Goal: Task Accomplishment & Management: Manage account settings

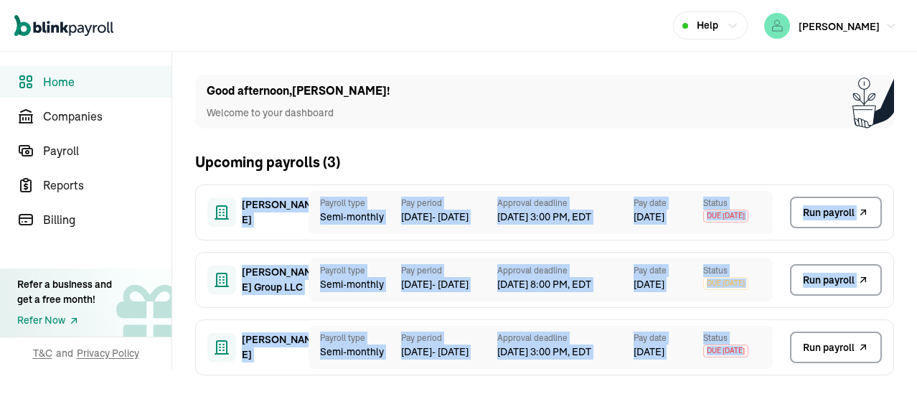
drag, startPoint x: 229, startPoint y: 197, endPoint x: 767, endPoint y: 367, distance: 564.6
click at [763, 364] on div "Richard A Goldman Sr Payroll type Semi-monthly Pay period 11 Sep - 24 Sep Appro…" at bounding box center [544, 279] width 699 height 191
copy div "Richard A Goldman Sr Payroll type Semi-monthly Pay period 11 Sep - 24 Sep Appro…"
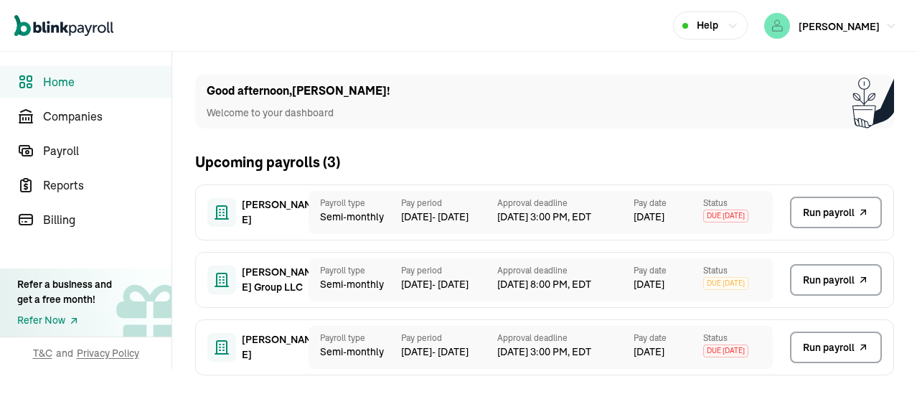
click at [491, 58] on div "Good afternoon , JEAN ! Welcome to your dashboard Upcoming payrolls ( 3 ) Richa…" at bounding box center [544, 231] width 745 height 358
click at [65, 153] on span "Payroll" at bounding box center [107, 150] width 128 height 17
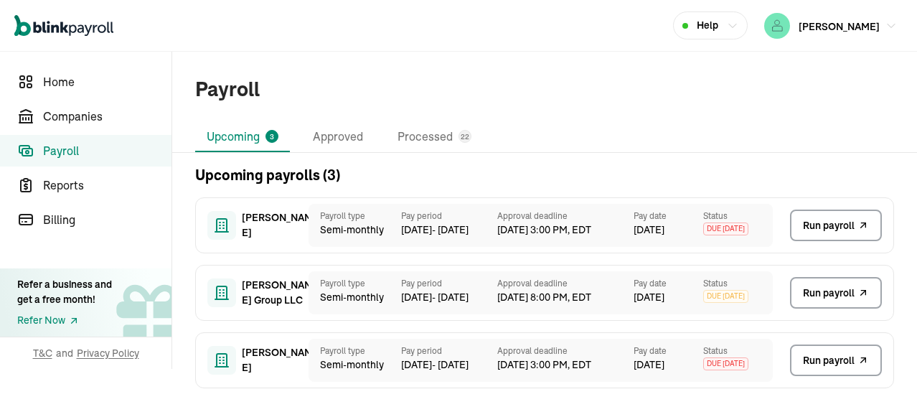
click at [680, 120] on div "Payroll Upcoming 3 Approved Processed 22 Upcoming payrolls ( 3 ) Richard A Gold…" at bounding box center [544, 226] width 745 height 348
click at [60, 80] on span "Home" at bounding box center [107, 81] width 128 height 17
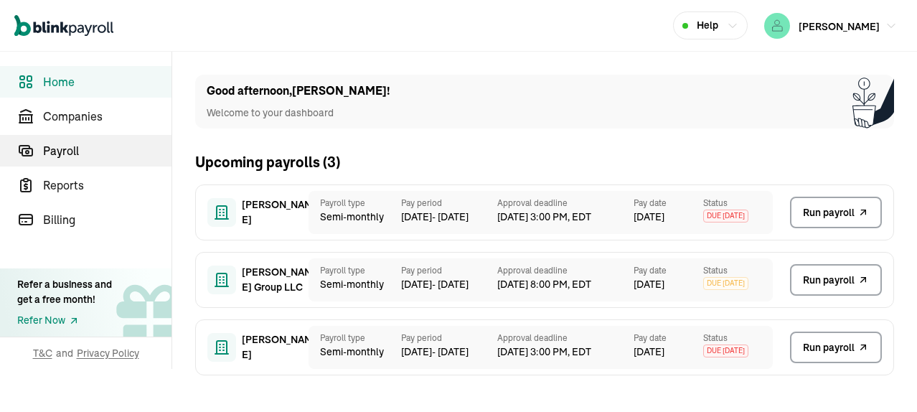
click at [66, 147] on span "Payroll" at bounding box center [107, 150] width 128 height 17
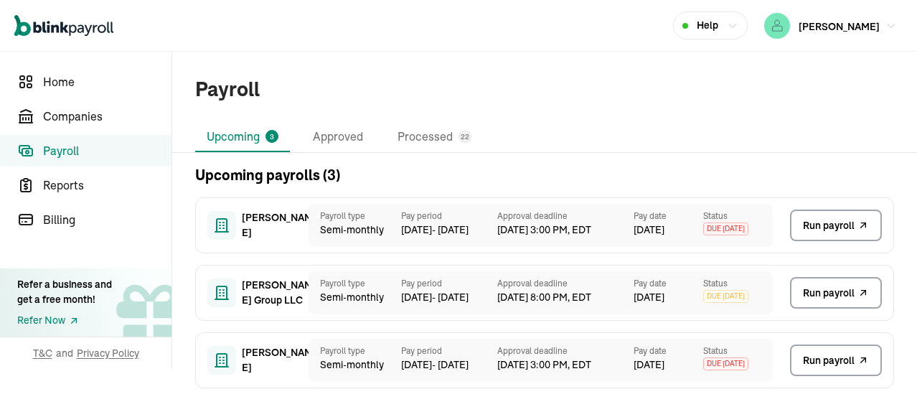
click at [839, 224] on span "Run payroll" at bounding box center [829, 225] width 52 height 15
click at [680, 120] on div "Payroll Upcoming 3 Approved Processed 22 Upcoming payrolls ( 3 ) Richard A Gold…" at bounding box center [544, 226] width 745 height 348
click at [60, 80] on span "Home" at bounding box center [107, 81] width 128 height 17
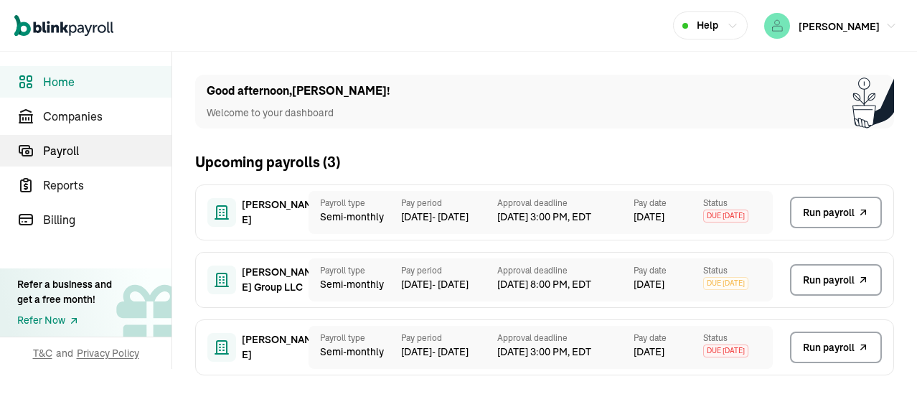
click at [66, 147] on span "Payroll" at bounding box center [107, 150] width 128 height 17
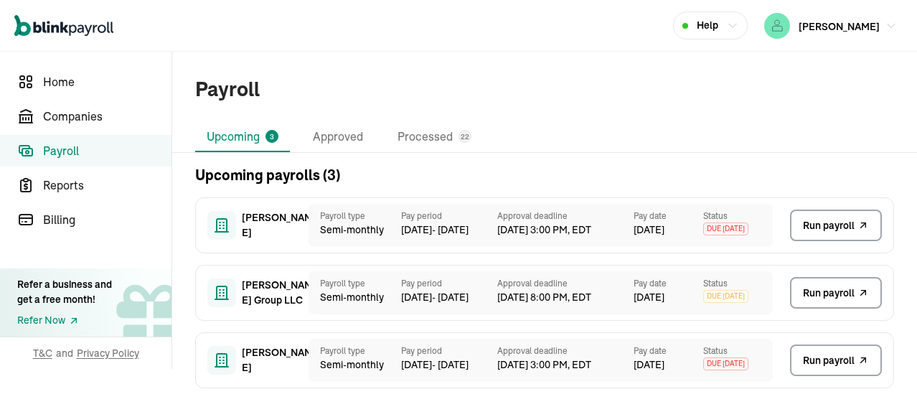
click at [839, 224] on span "Run payroll" at bounding box center [829, 225] width 52 height 15
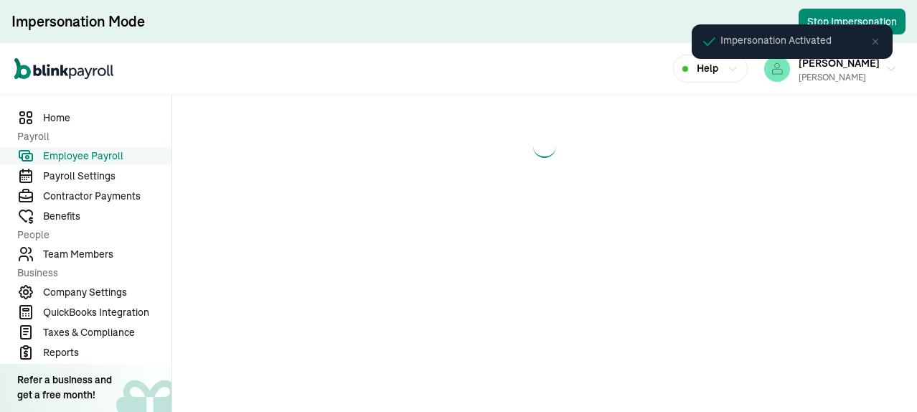
select select "direct_deposit"
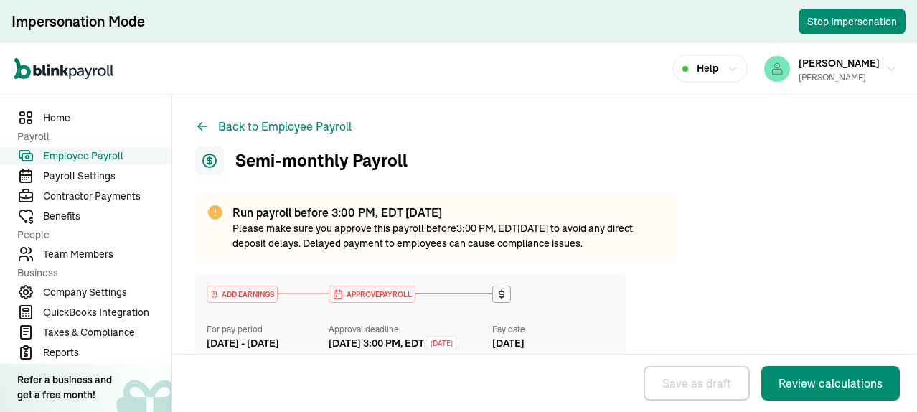
drag, startPoint x: 59, startPoint y: 115, endPoint x: 432, endPoint y: 120, distance: 373.0
click at [59, 115] on span "Home" at bounding box center [107, 117] width 128 height 15
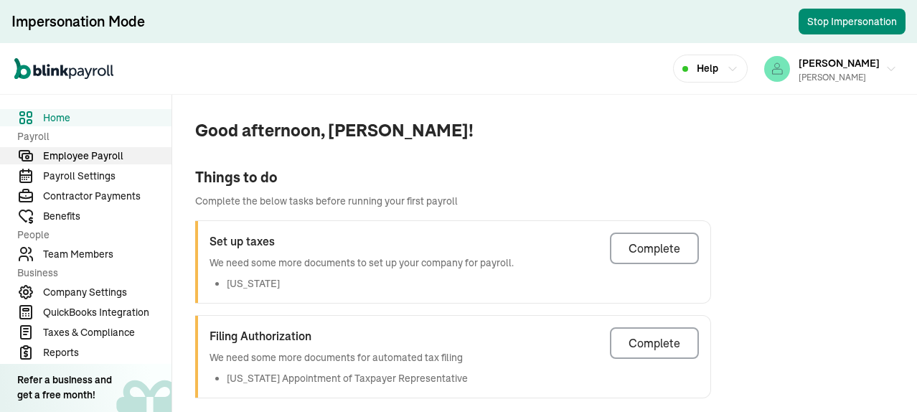
click at [100, 150] on span "Employee Payroll" at bounding box center [107, 155] width 128 height 15
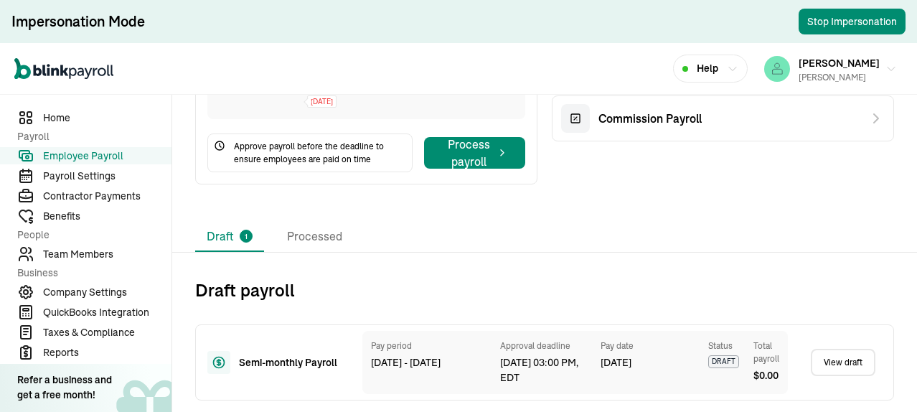
scroll to position [86, 0]
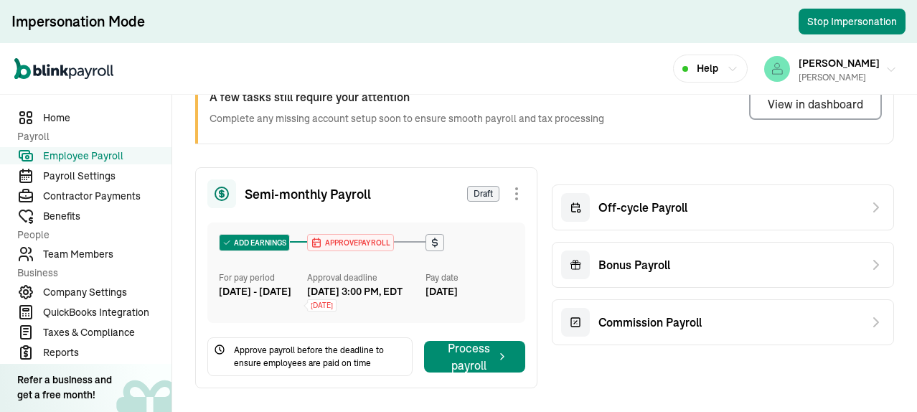
click at [863, 77] on div "[PERSON_NAME]" at bounding box center [838, 77] width 81 height 13
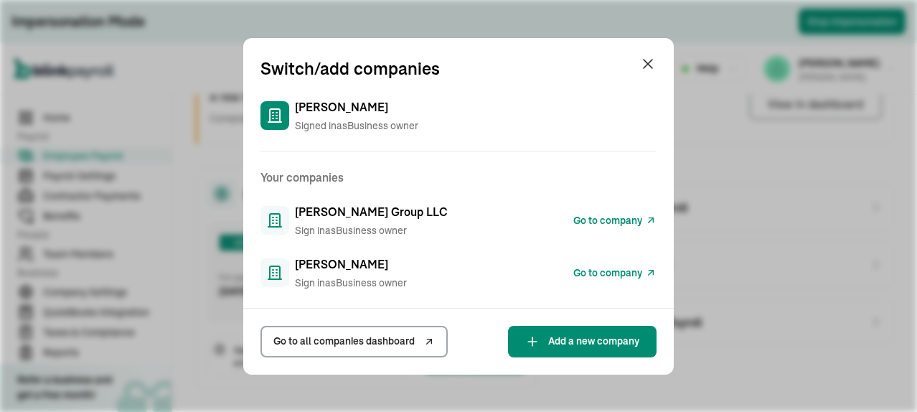
click at [380, 326] on link "Go to all companies dashboard" at bounding box center [353, 342] width 187 height 32
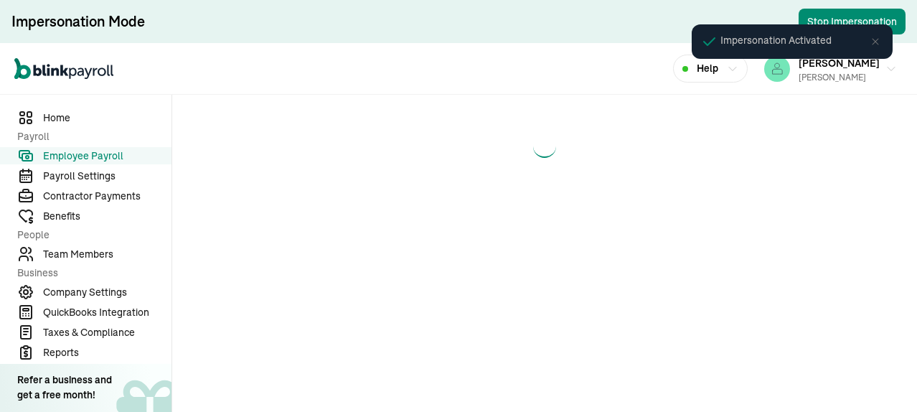
select select "direct_deposit"
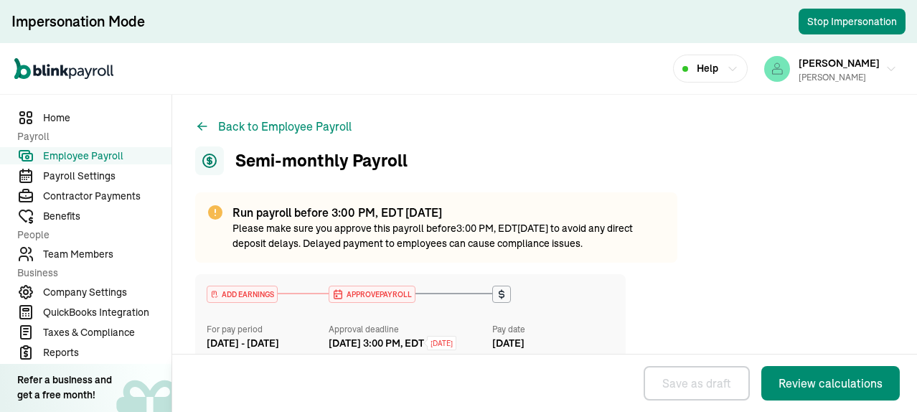
drag, startPoint x: 59, startPoint y: 115, endPoint x: 432, endPoint y: 120, distance: 373.0
click at [59, 115] on span "Home" at bounding box center [107, 117] width 128 height 15
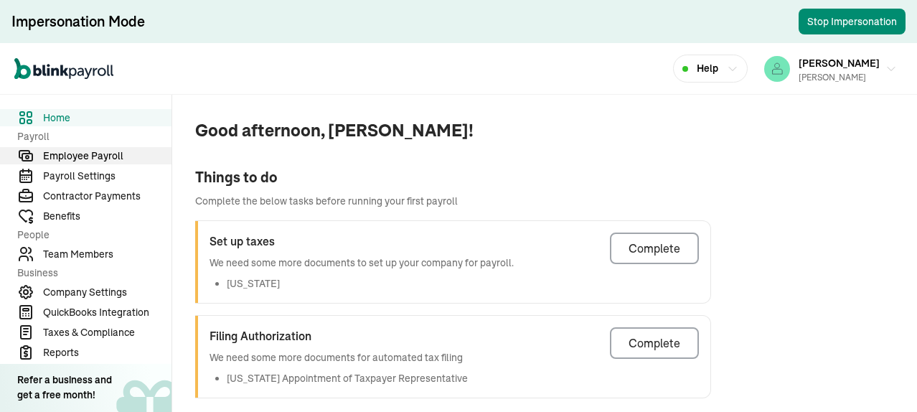
click at [100, 150] on span "Employee Payroll" at bounding box center [107, 155] width 128 height 15
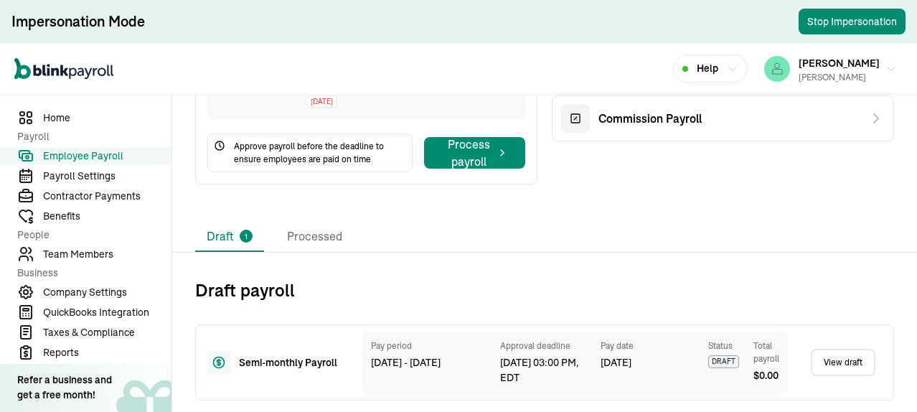
scroll to position [86, 0]
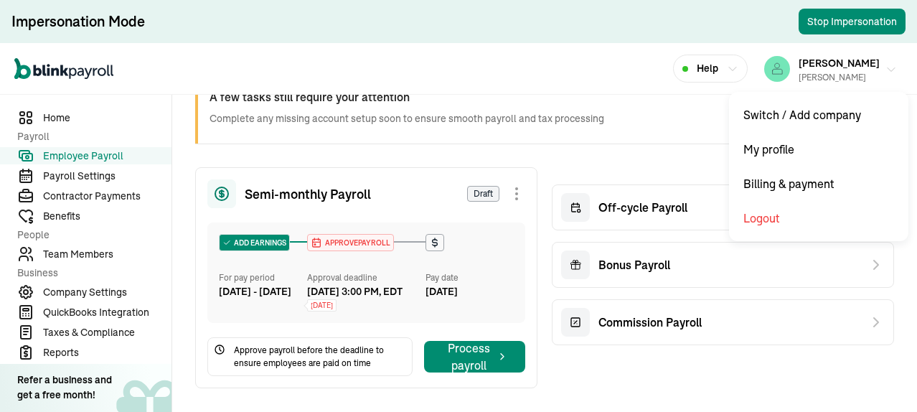
click at [863, 77] on div "[PERSON_NAME]" at bounding box center [838, 77] width 81 height 13
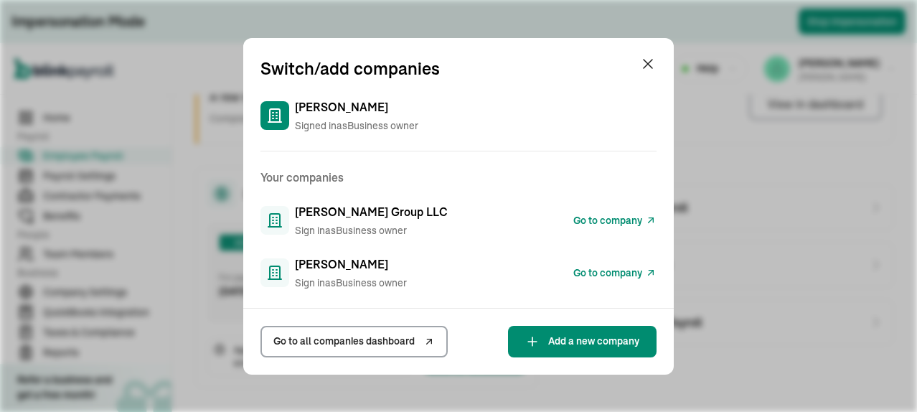
click at [380, 326] on link "Go to all companies dashboard" at bounding box center [353, 342] width 187 height 32
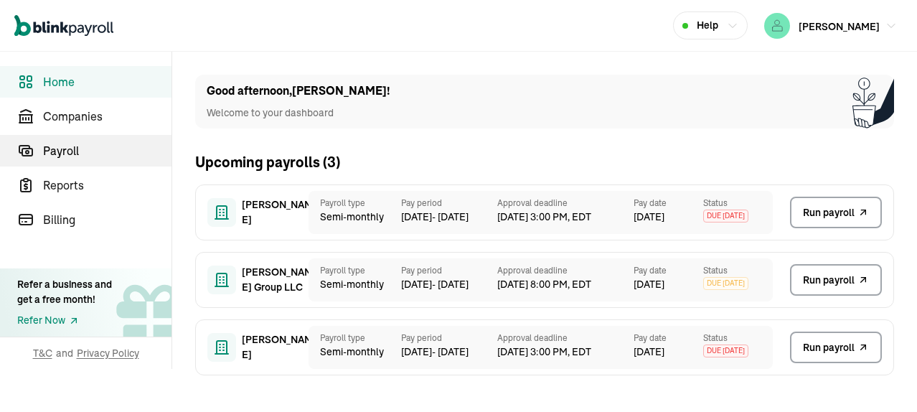
click at [83, 147] on span "Payroll" at bounding box center [107, 150] width 128 height 17
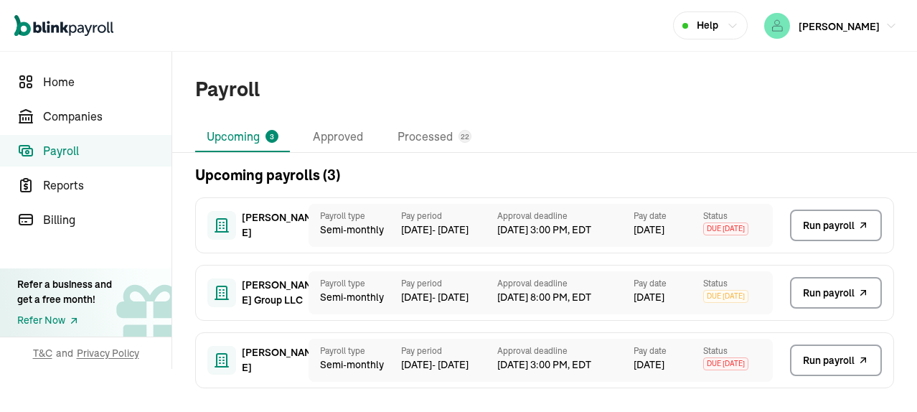
click at [826, 224] on span "Run payroll" at bounding box center [829, 225] width 52 height 15
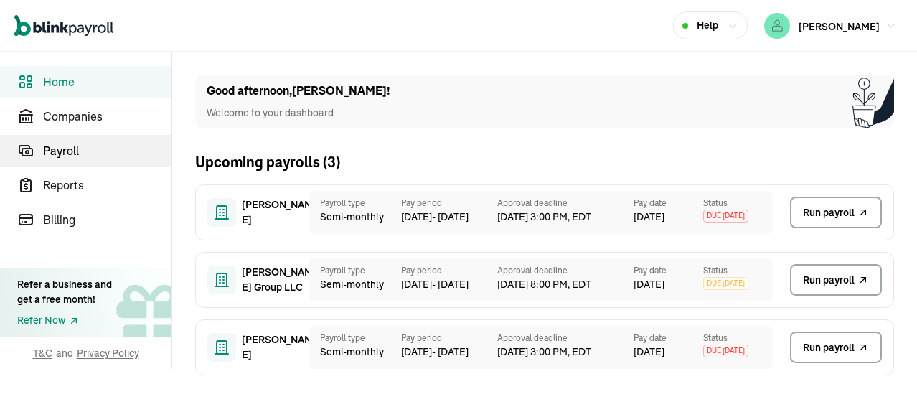
click at [83, 147] on span "Payroll" at bounding box center [107, 150] width 128 height 17
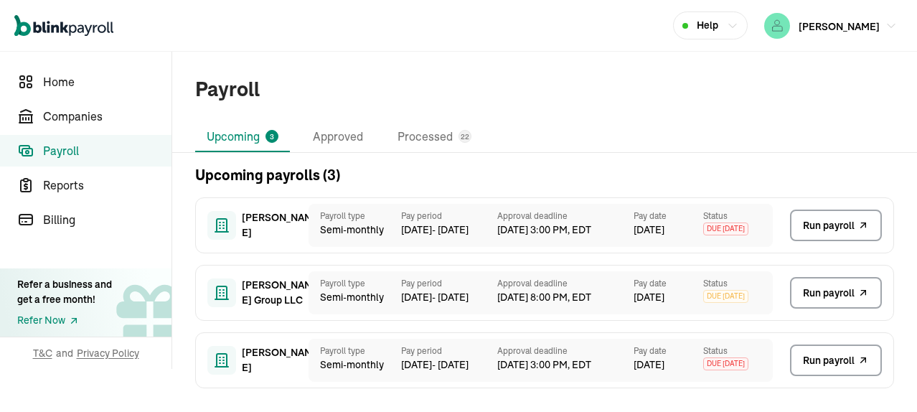
click at [826, 224] on span "Run payroll" at bounding box center [829, 225] width 52 height 15
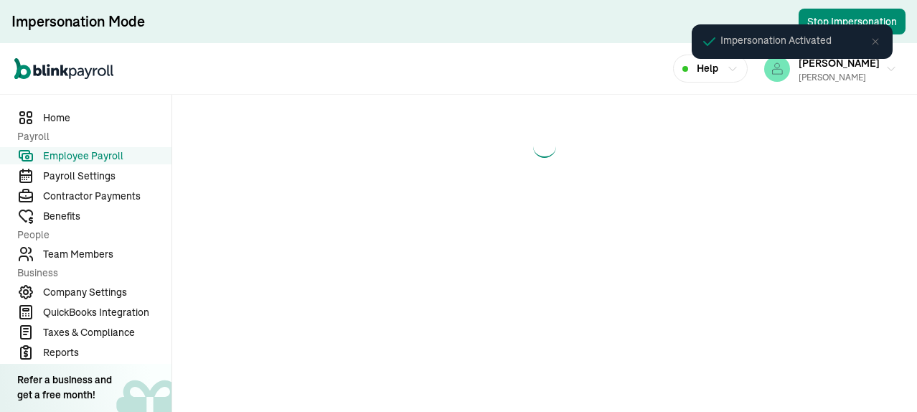
select select "direct_deposit"
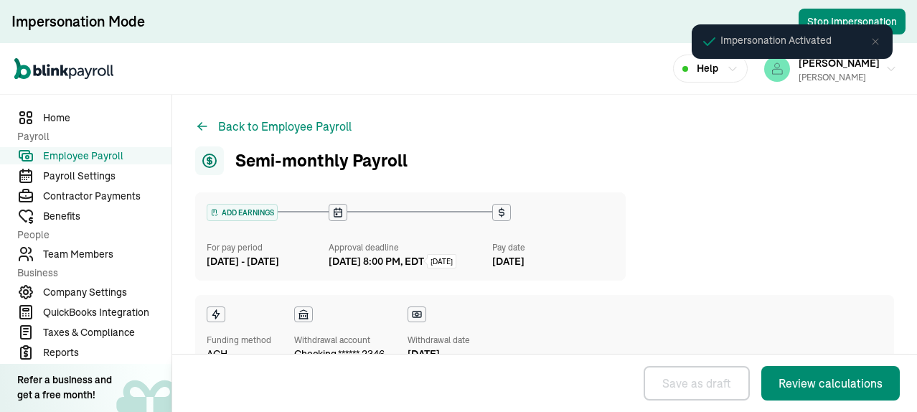
select select "direct_deposit"
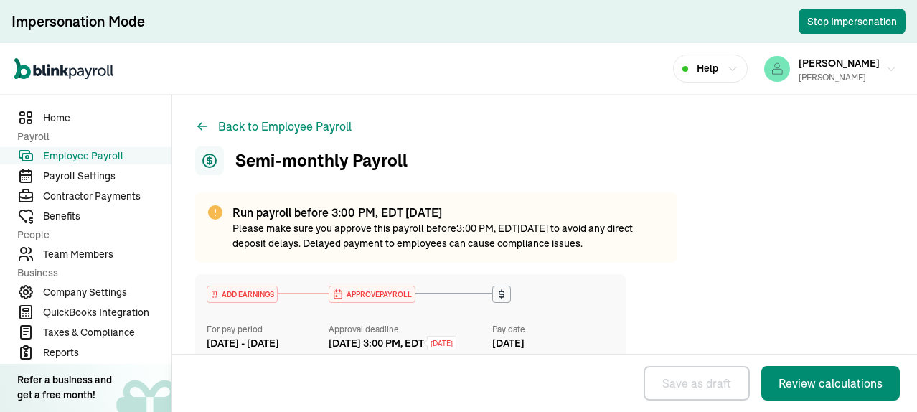
click at [94, 156] on span "Employee Payroll" at bounding box center [107, 155] width 128 height 15
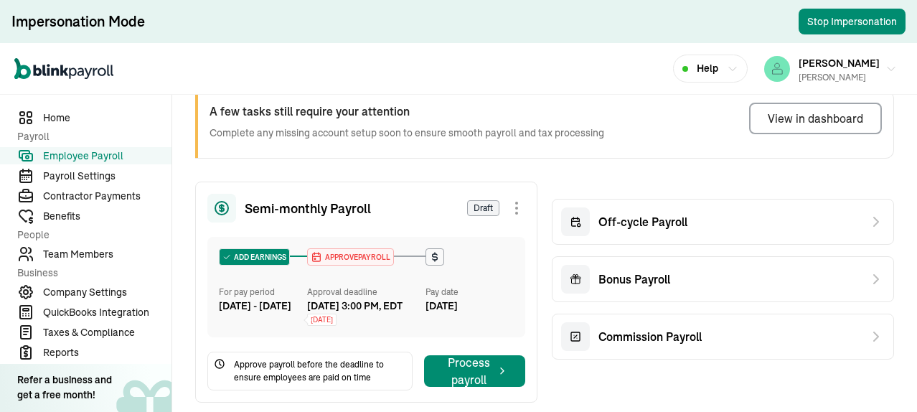
scroll to position [143, 0]
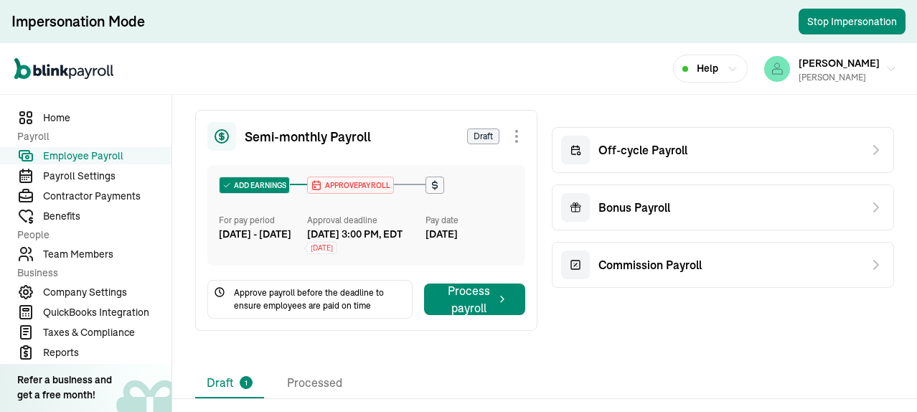
click at [514, 137] on div at bounding box center [516, 136] width 17 height 17
click at [559, 90] on div "Open main menu Help JEAN ROMANO Richard A Goldman Sr" at bounding box center [458, 69] width 917 height 52
click at [92, 152] on span "Employee Payroll" at bounding box center [107, 155] width 128 height 15
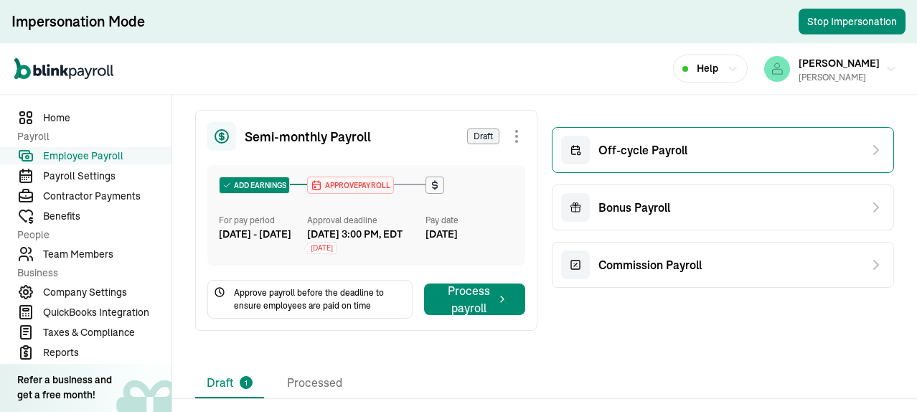
click at [689, 154] on div "Off-cycle Payroll" at bounding box center [723, 150] width 342 height 46
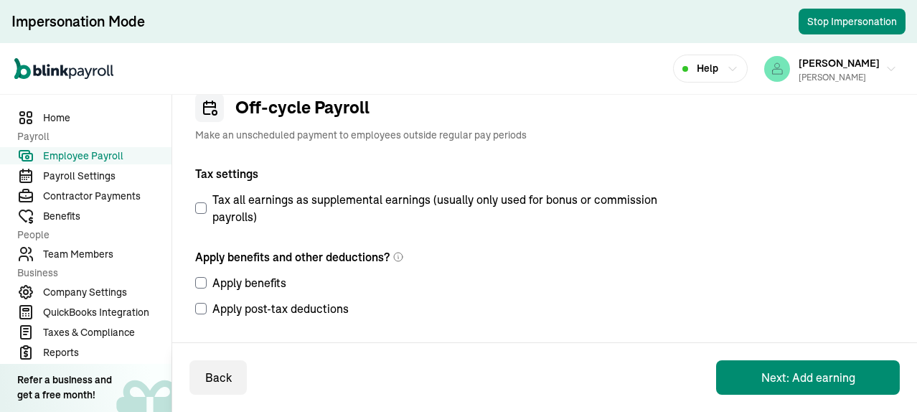
scroll to position [53, 0]
click at [799, 377] on button "Next: Add earning" at bounding box center [808, 377] width 184 height 34
select select "direct_deposit"
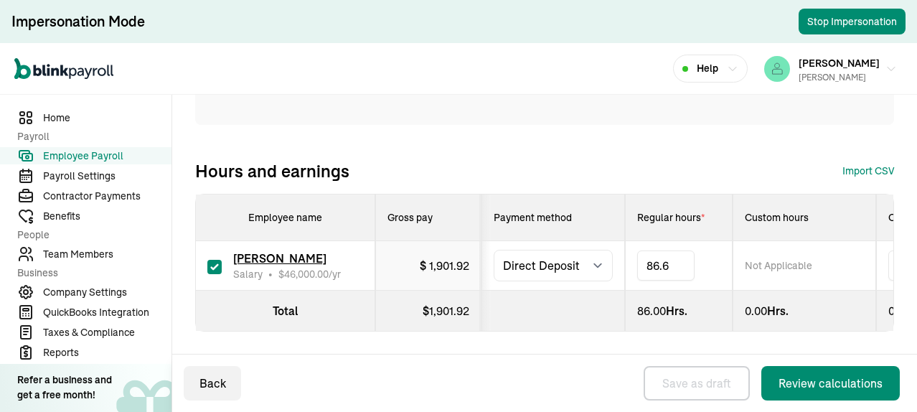
type input "86.66"
click at [202, 384] on button "Back" at bounding box center [212, 383] width 57 height 34
click at [90, 157] on span "Employee Payroll" at bounding box center [107, 155] width 128 height 15
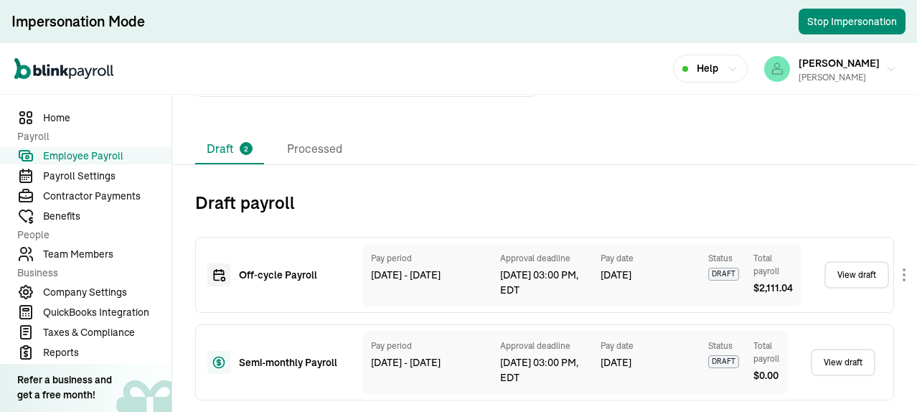
scroll to position [400, 4]
click at [895, 267] on body "Impersonation Mode Stop Impersonation Open main menu Help JEAN ROMANO Richard A…" at bounding box center [458, 206] width 917 height 412
click at [846, 267] on link "View draft" at bounding box center [856, 274] width 65 height 27
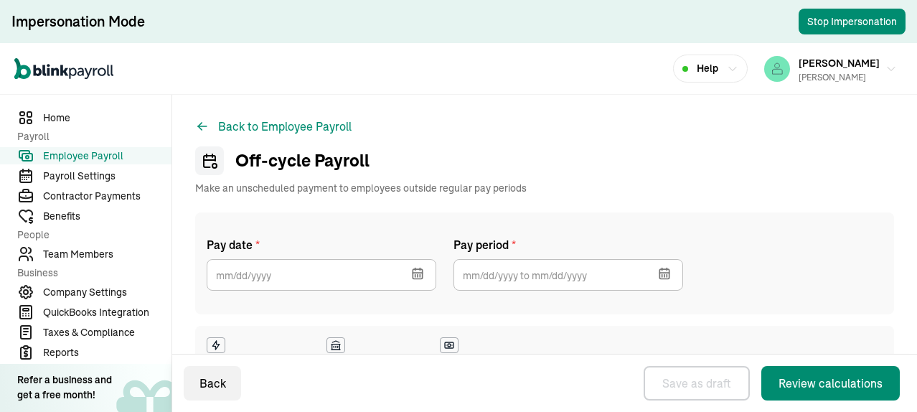
select select "direct_deposit"
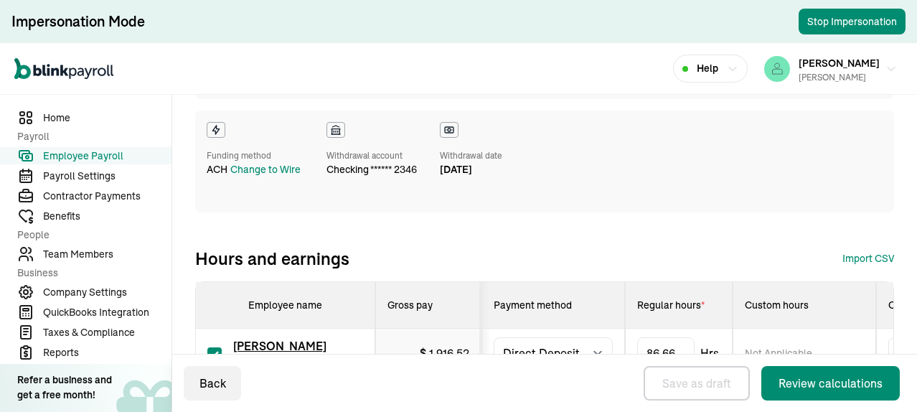
scroll to position [313, 0]
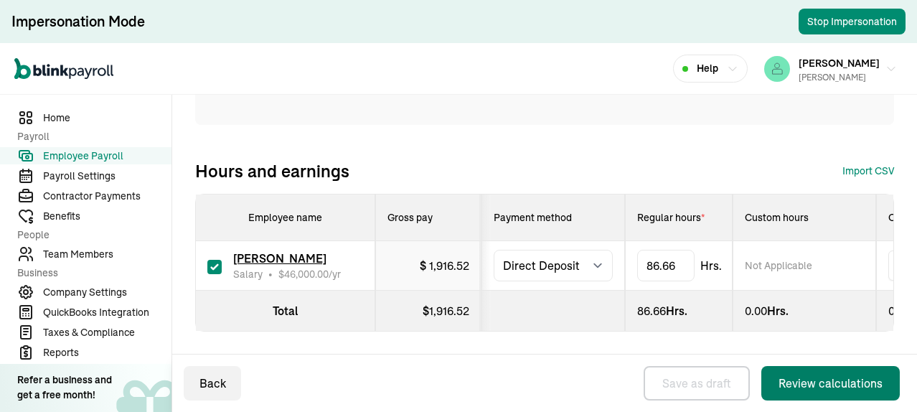
click at [807, 379] on div "Review calculations" at bounding box center [830, 382] width 104 height 17
click at [105, 156] on span "Employee Payroll" at bounding box center [107, 155] width 128 height 15
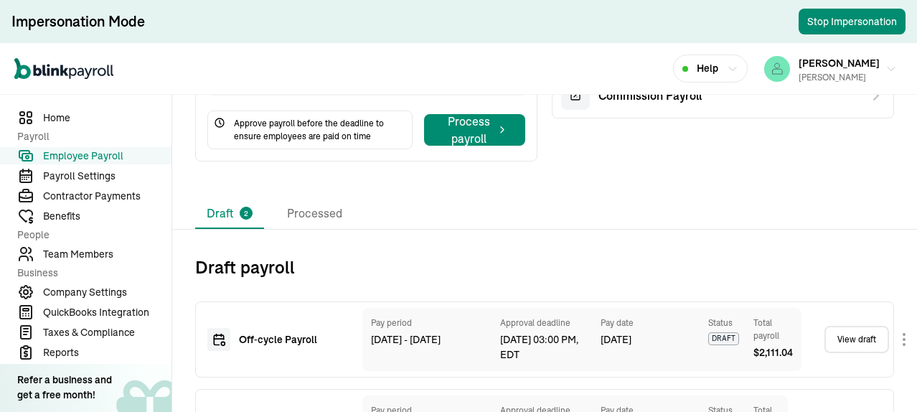
scroll to position [313, 0]
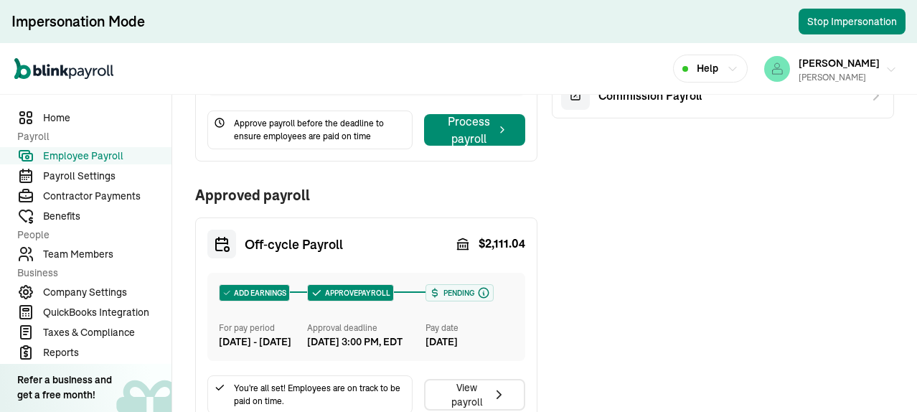
click at [885, 67] on icon "button" at bounding box center [890, 69] width 11 height 11
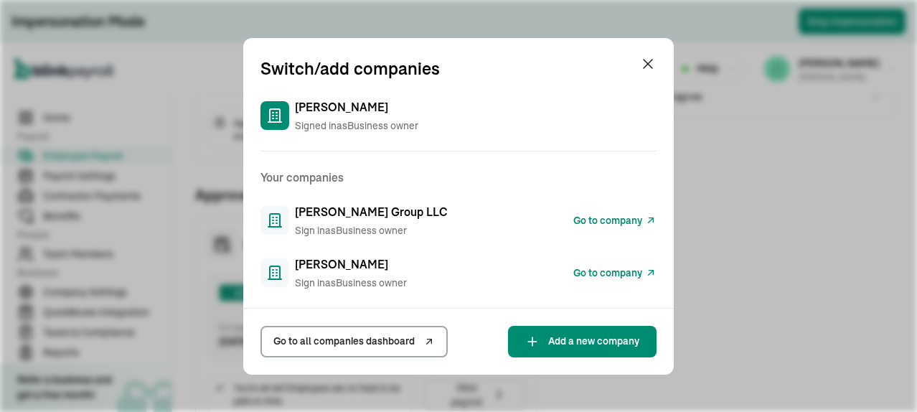
click at [372, 340] on span "Go to all companies dashboard" at bounding box center [343, 341] width 141 height 15
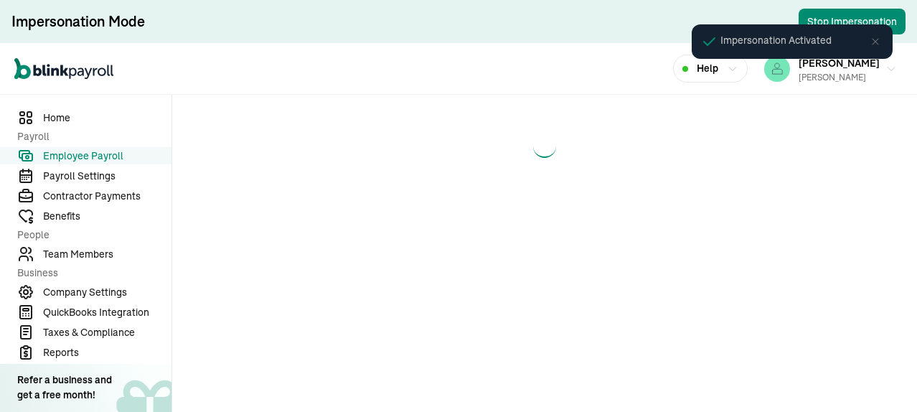
select select "direct_deposit"
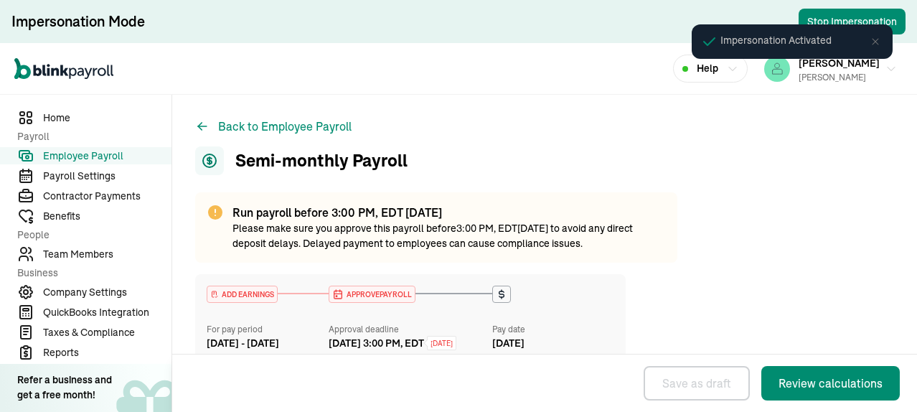
select select "direct_deposit"
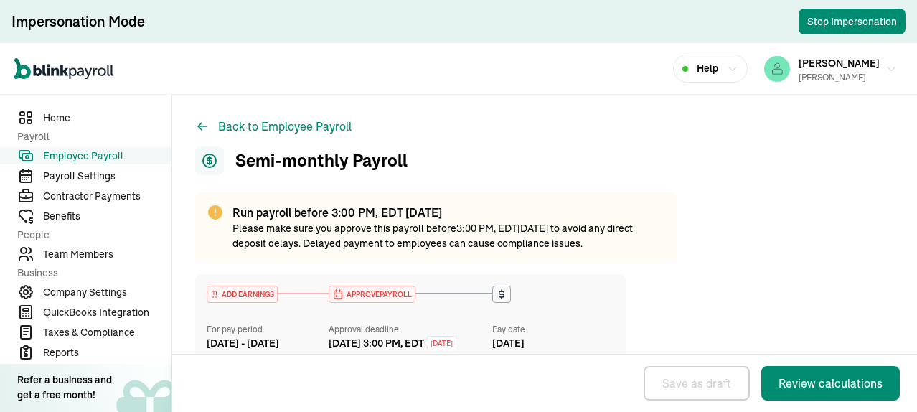
click at [94, 156] on span "Employee Payroll" at bounding box center [107, 155] width 128 height 15
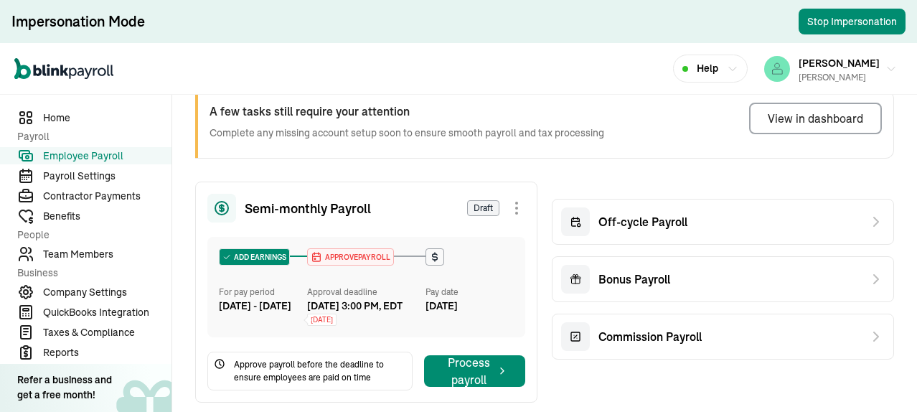
scroll to position [143, 0]
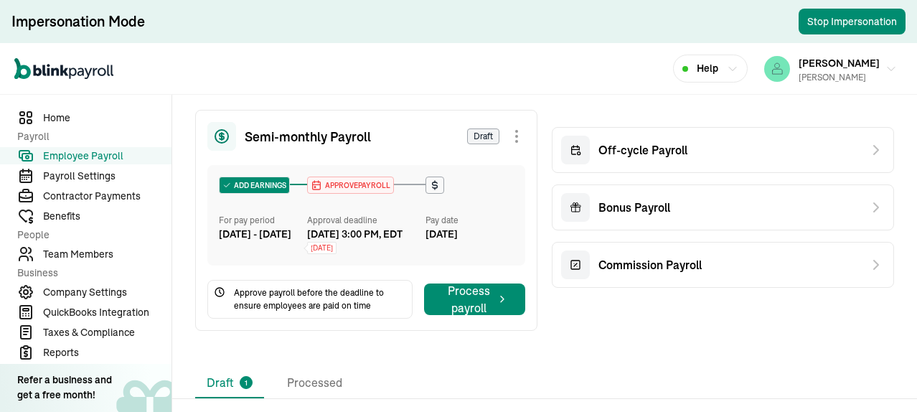
click at [514, 137] on div at bounding box center [516, 136] width 17 height 17
click at [559, 90] on div "Open main menu Help [PERSON_NAME] [PERSON_NAME]" at bounding box center [458, 69] width 917 height 52
click at [92, 152] on span "Employee Payroll" at bounding box center [107, 155] width 128 height 15
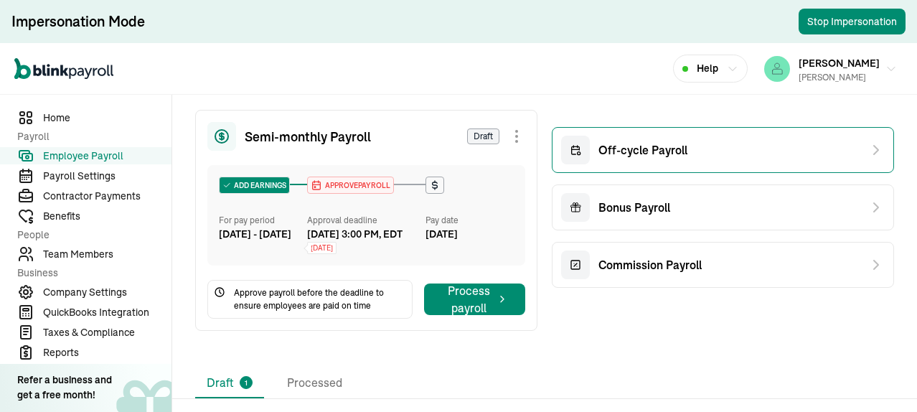
click at [689, 154] on div "Off-cycle Payroll" at bounding box center [723, 150] width 342 height 46
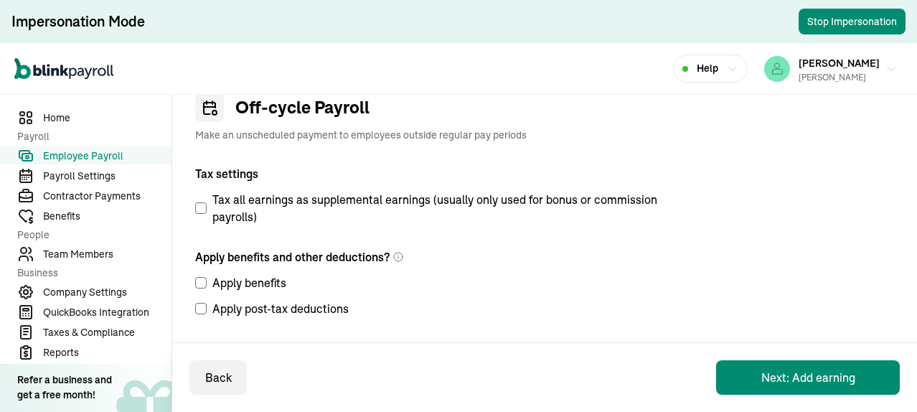
scroll to position [53, 0]
click at [799, 377] on button "Next: Add earning" at bounding box center [808, 377] width 184 height 34
select select "direct_deposit"
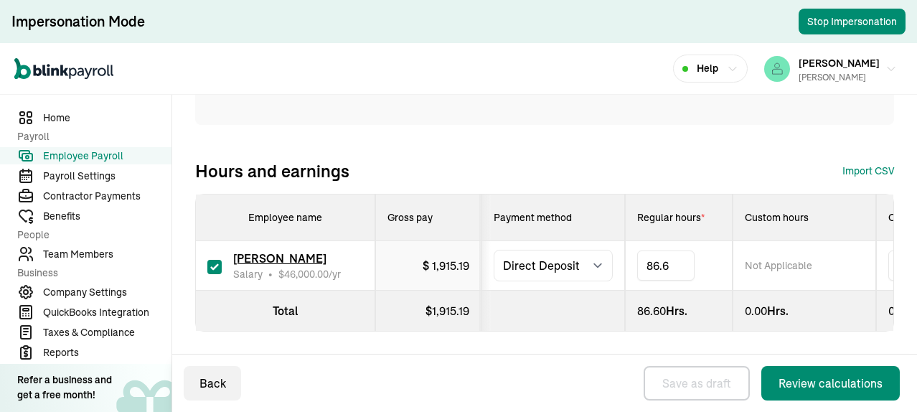
type input "86.66"
click at [202, 384] on button "Back" at bounding box center [212, 383] width 57 height 34
click at [90, 157] on span "Employee Payroll" at bounding box center [107, 155] width 128 height 15
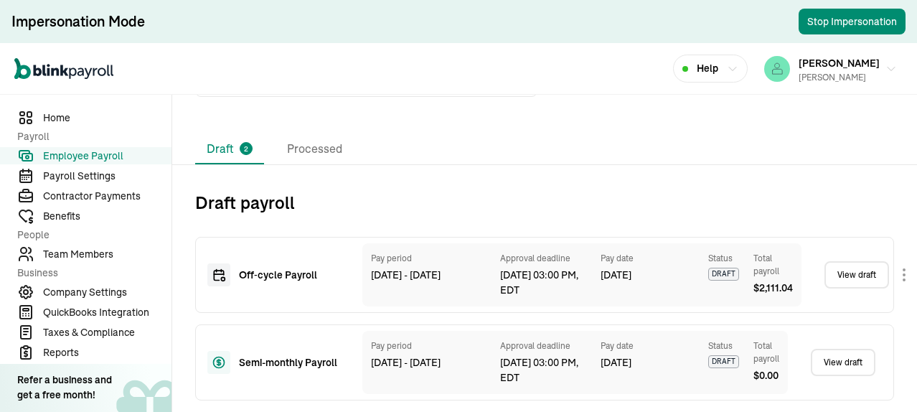
scroll to position [400, 4]
click at [895, 267] on body "Impersonation Mode Stop Impersonation Open main menu Help JEAN ROMANO Richard A…" at bounding box center [458, 206] width 917 height 412
click at [846, 267] on link "View draft" at bounding box center [856, 274] width 65 height 27
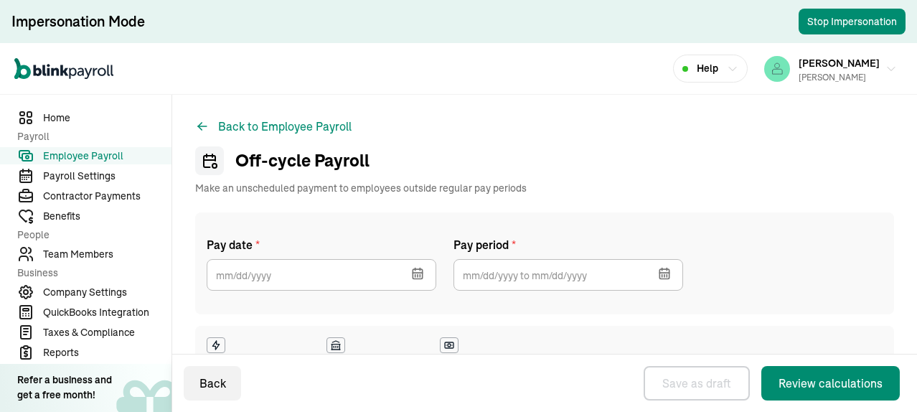
select select "direct_deposit"
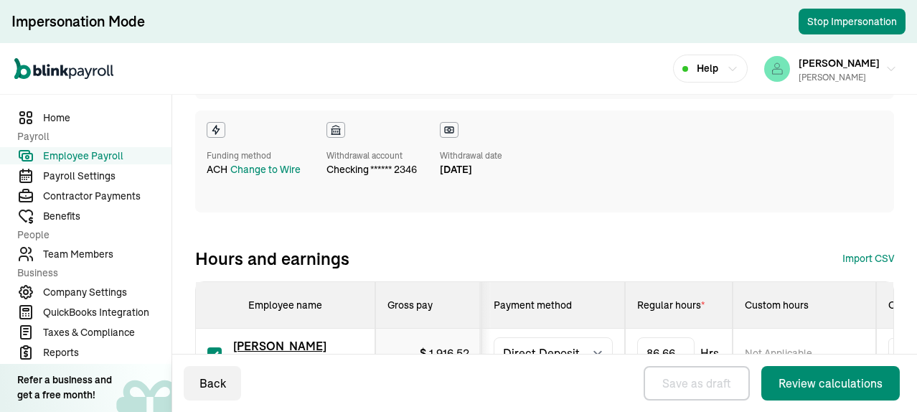
scroll to position [313, 0]
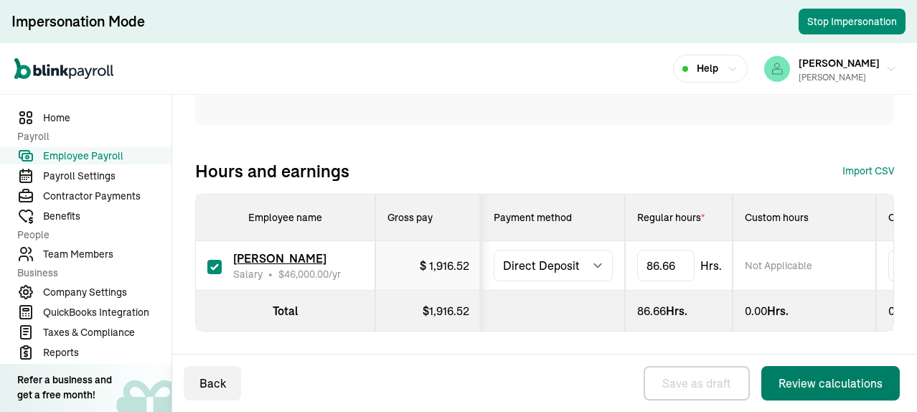
click at [807, 379] on div "Review calculations" at bounding box center [830, 382] width 104 height 17
click at [105, 156] on span "Employee Payroll" at bounding box center [107, 155] width 128 height 15
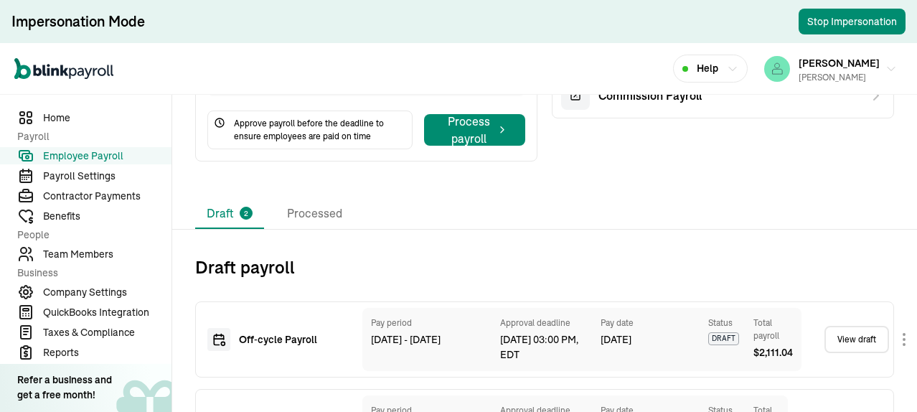
scroll to position [313, 0]
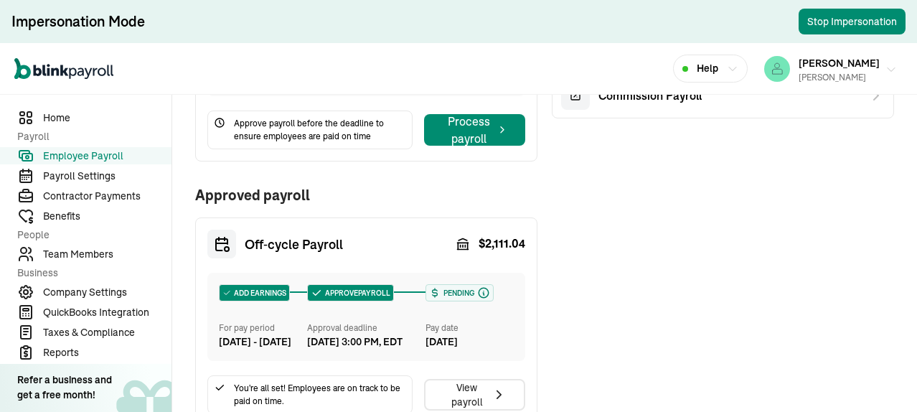
click at [885, 67] on icon "button" at bounding box center [890, 69] width 11 height 11
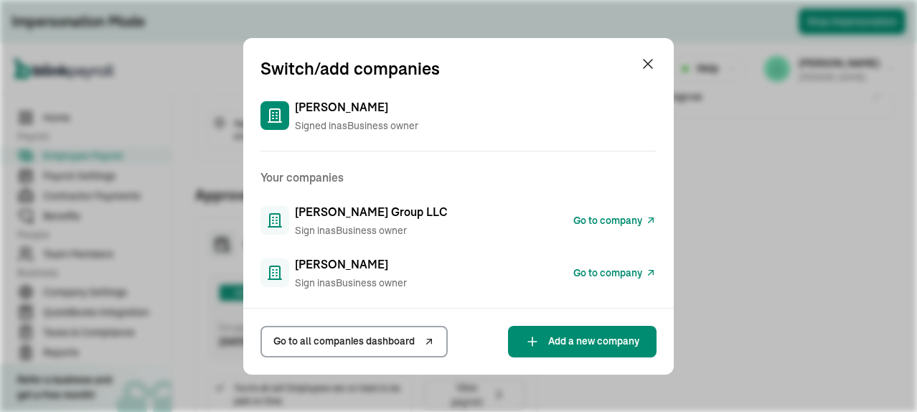
click at [372, 340] on span "Go to all companies dashboard" at bounding box center [343, 341] width 141 height 15
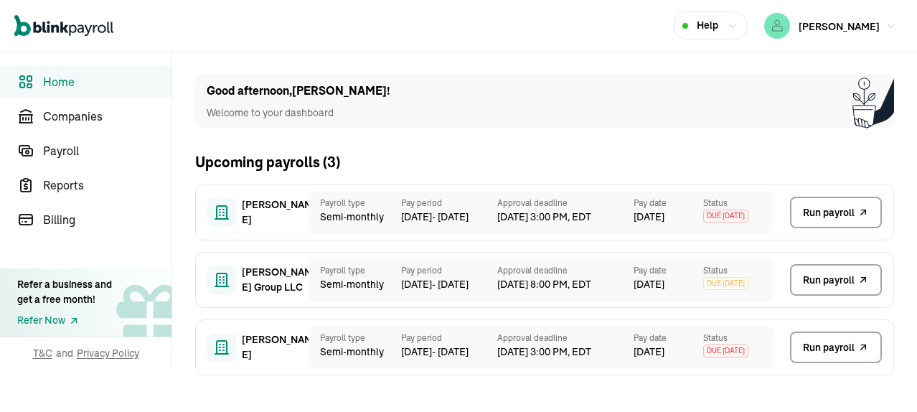
click at [822, 211] on span "Run payroll" at bounding box center [829, 212] width 52 height 15
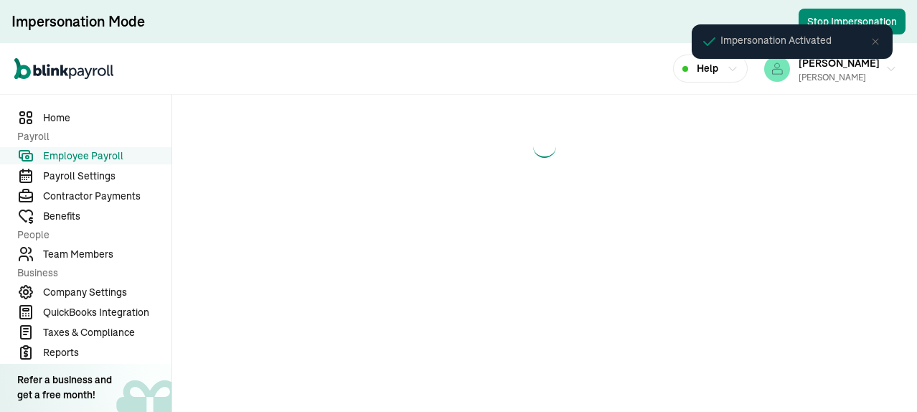
select select "direct_deposit"
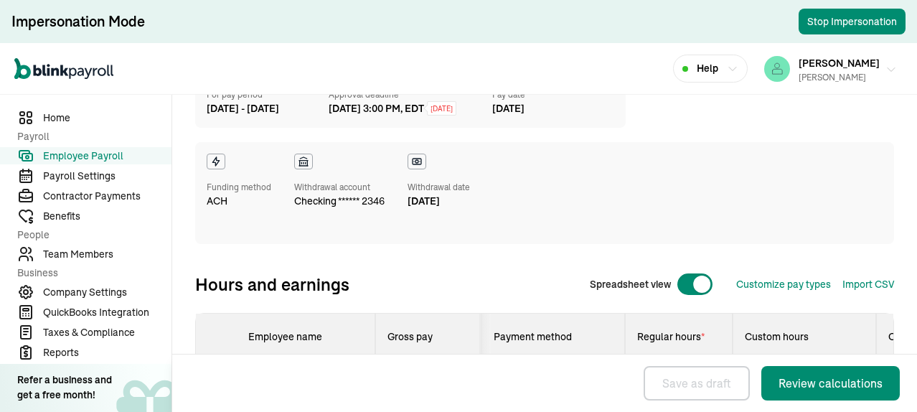
click at [871, 70] on button "[PERSON_NAME] [PERSON_NAME]" at bounding box center [830, 69] width 144 height 36
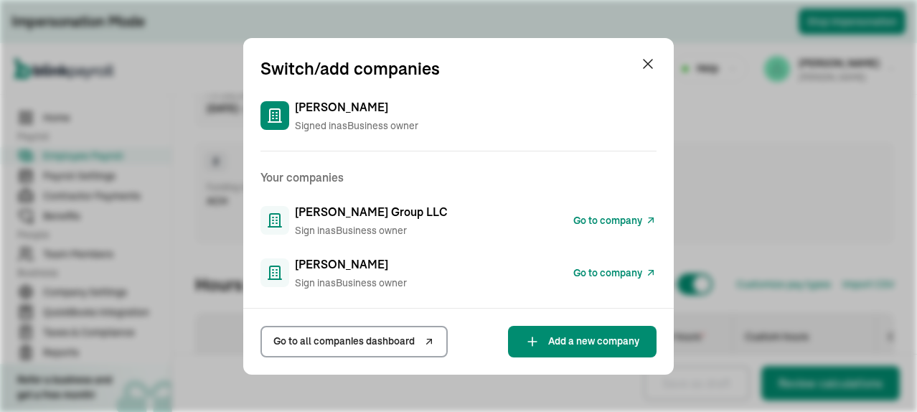
click at [377, 344] on span "Go to all companies dashboard" at bounding box center [343, 341] width 141 height 15
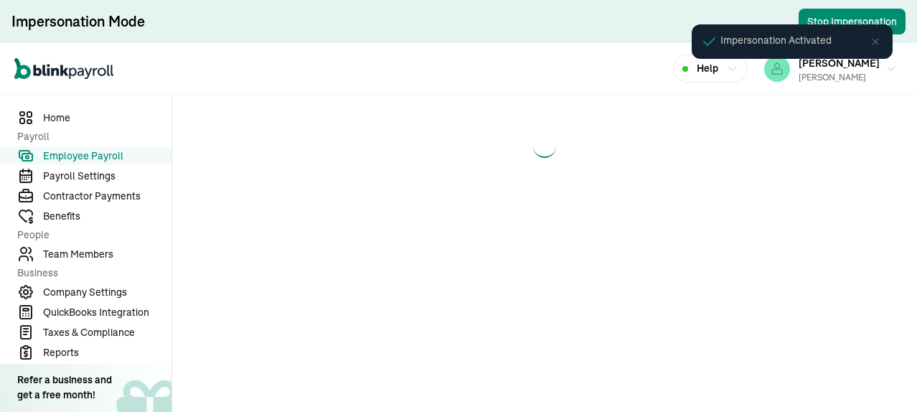
select select "direct_deposit"
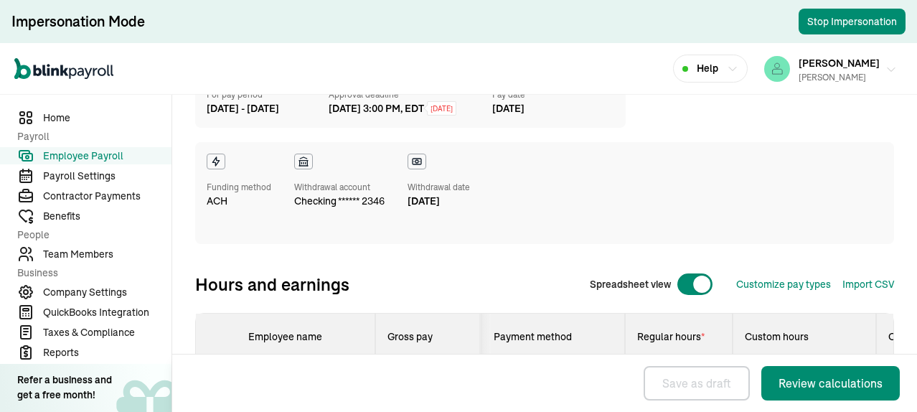
click at [871, 70] on button "[PERSON_NAME] [PERSON_NAME]" at bounding box center [830, 69] width 144 height 36
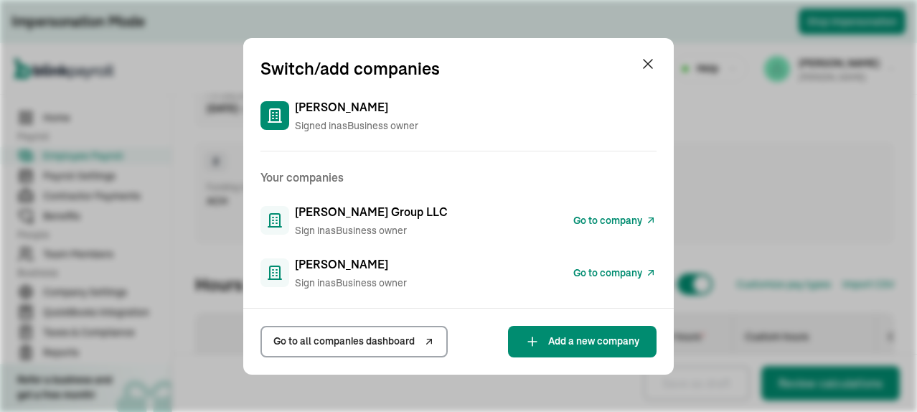
click at [377, 344] on span "Go to all companies dashboard" at bounding box center [343, 341] width 141 height 15
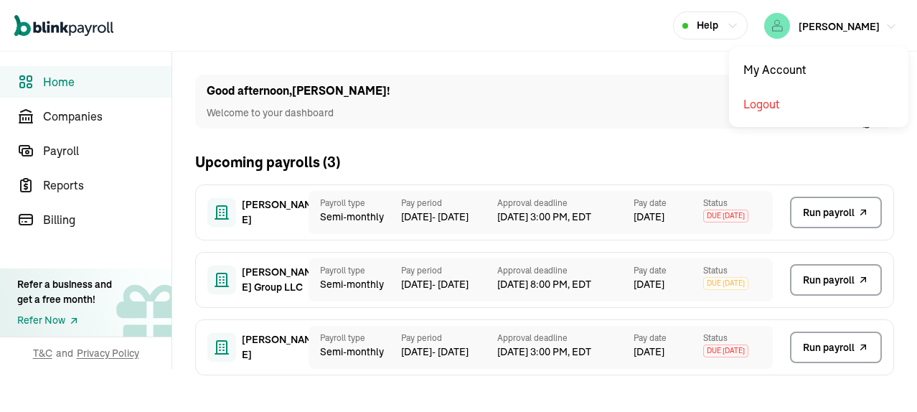
click at [889, 29] on icon "button" at bounding box center [890, 26] width 11 height 11
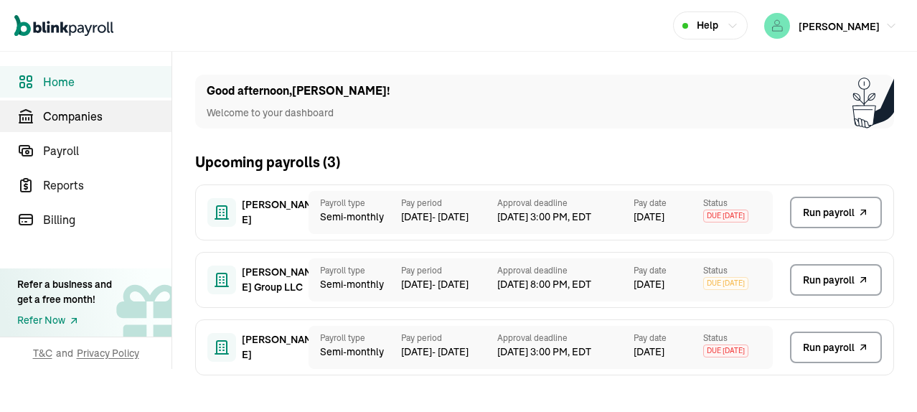
click at [69, 118] on span "Companies" at bounding box center [107, 116] width 128 height 17
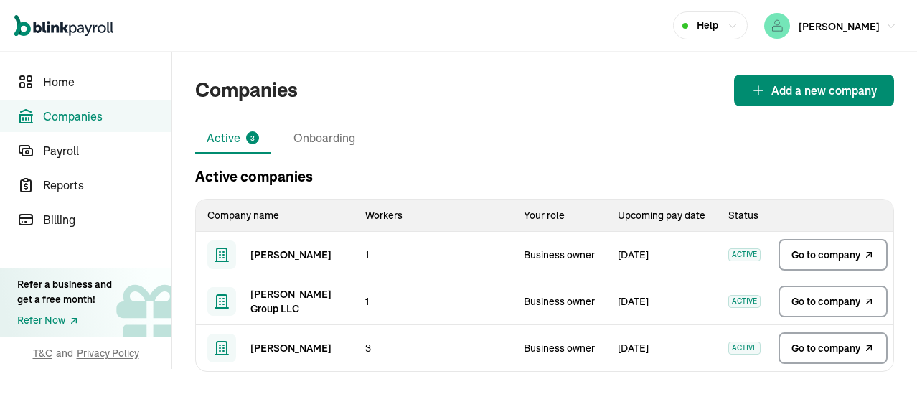
click at [828, 345] on span "Go to company" at bounding box center [825, 348] width 69 height 14
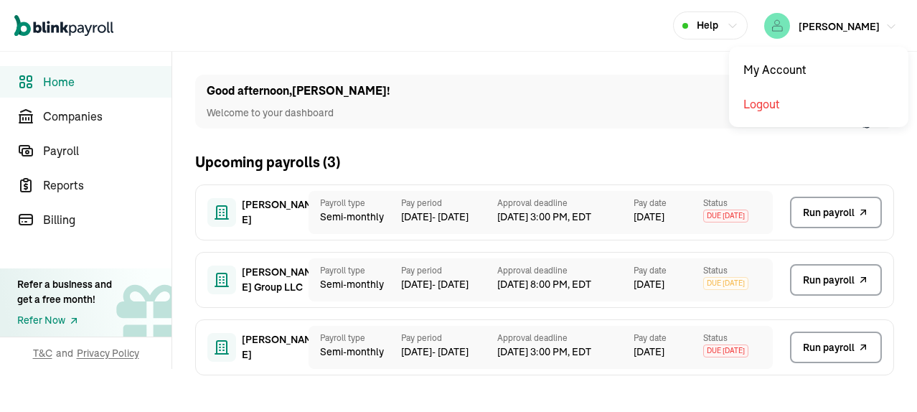
click at [889, 29] on icon "button" at bounding box center [890, 26] width 11 height 11
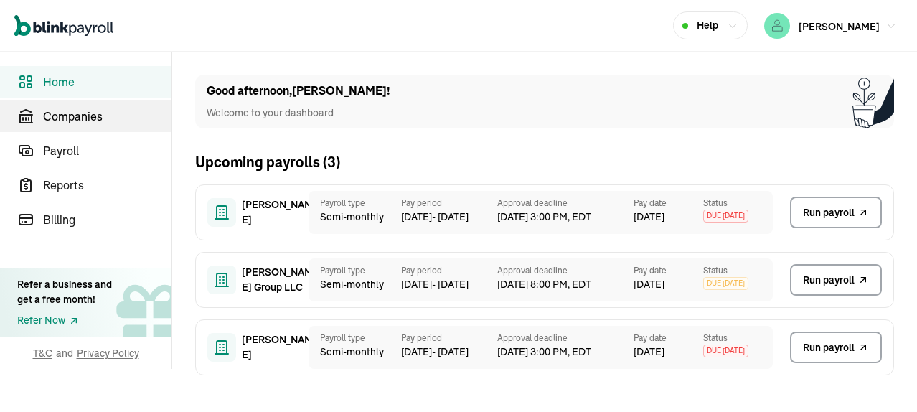
click at [69, 118] on span "Companies" at bounding box center [107, 116] width 128 height 17
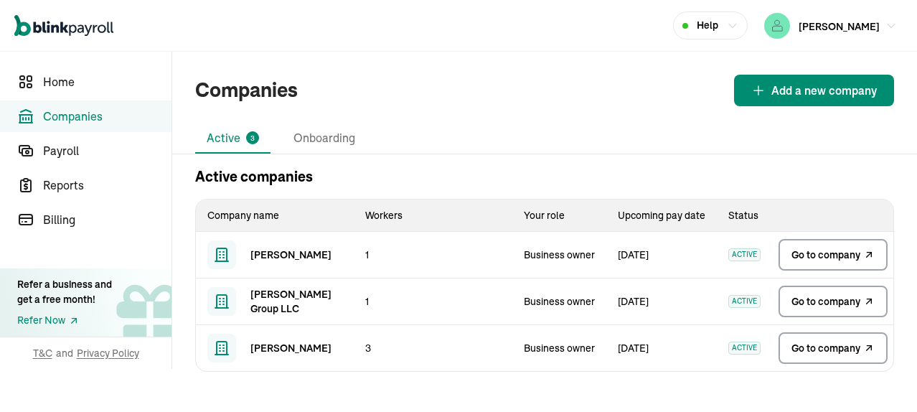
click at [828, 345] on span "Go to company" at bounding box center [825, 348] width 69 height 14
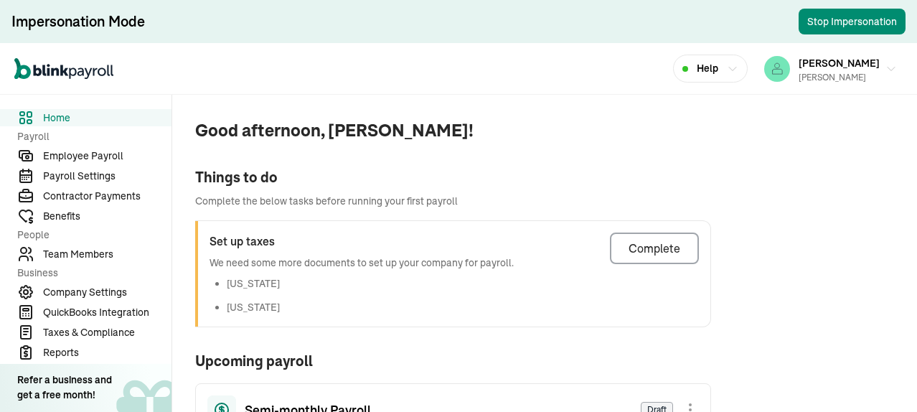
scroll to position [646, 0]
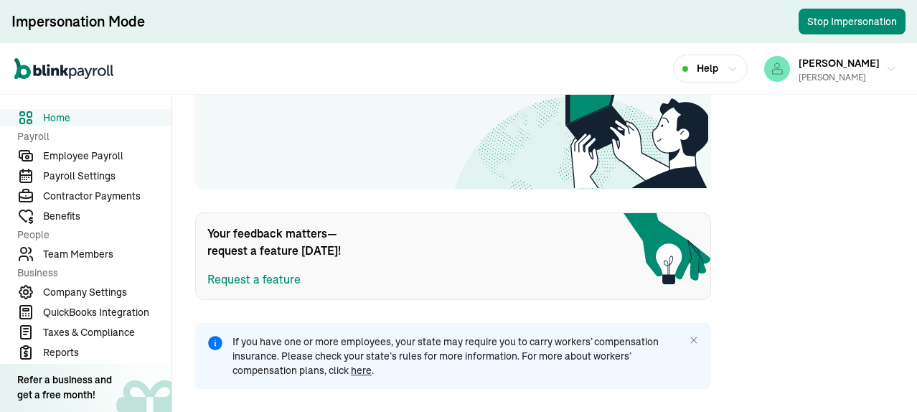
click at [84, 158] on span "Employee Payroll" at bounding box center [107, 155] width 128 height 15
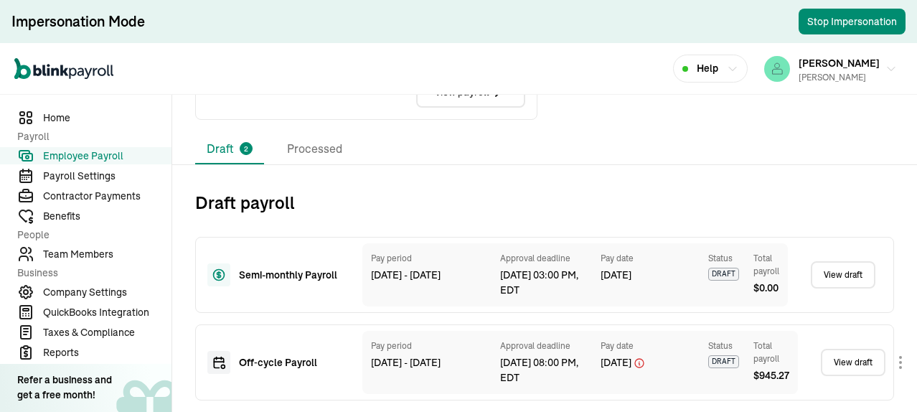
scroll to position [648, 0]
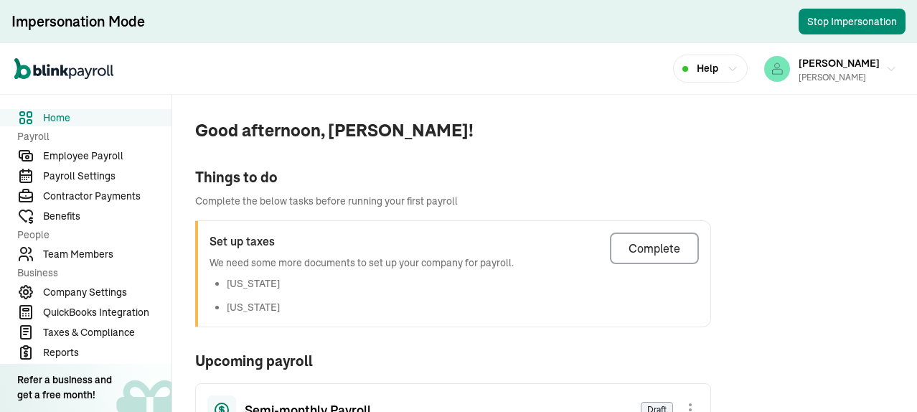
scroll to position [646, 0]
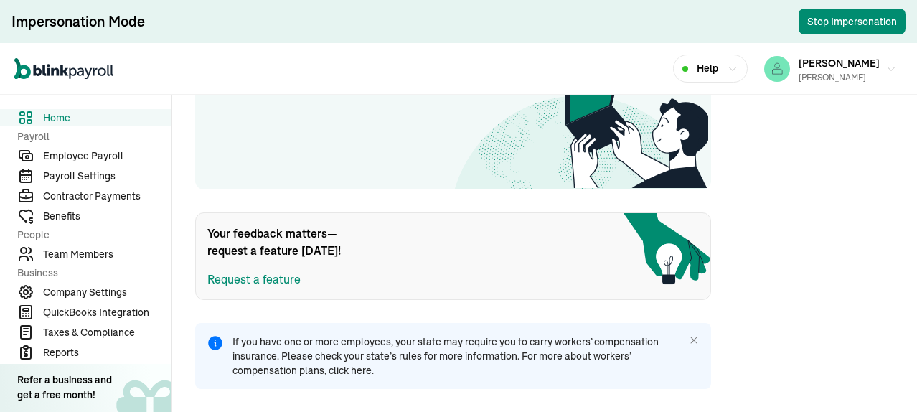
click at [84, 158] on span "Employee Payroll" at bounding box center [107, 155] width 128 height 15
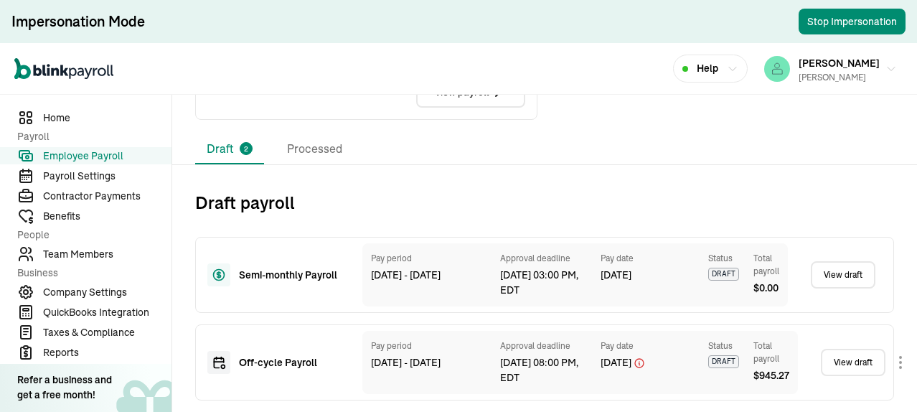
scroll to position [648, 0]
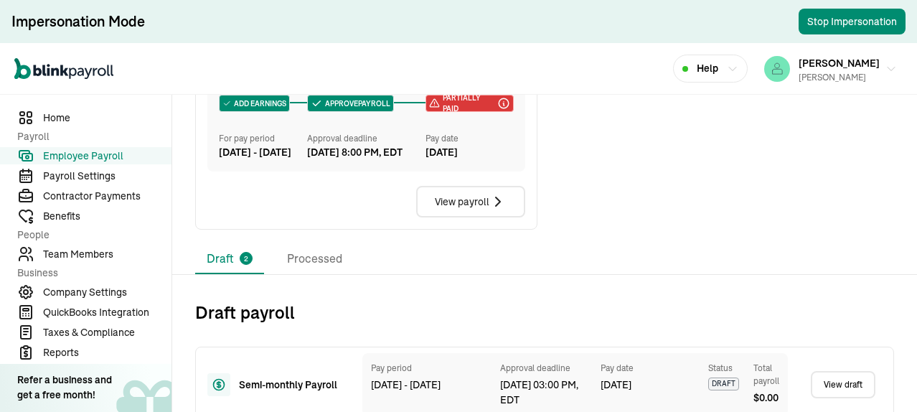
scroll to position [648, 0]
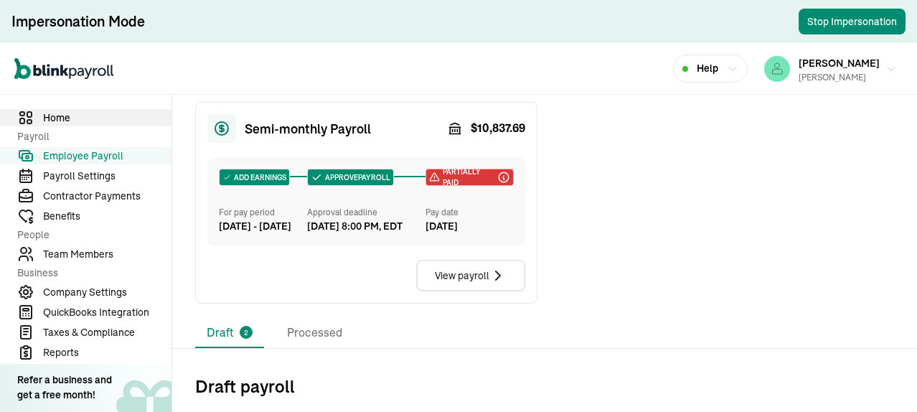
click at [67, 116] on span "Home" at bounding box center [107, 117] width 128 height 15
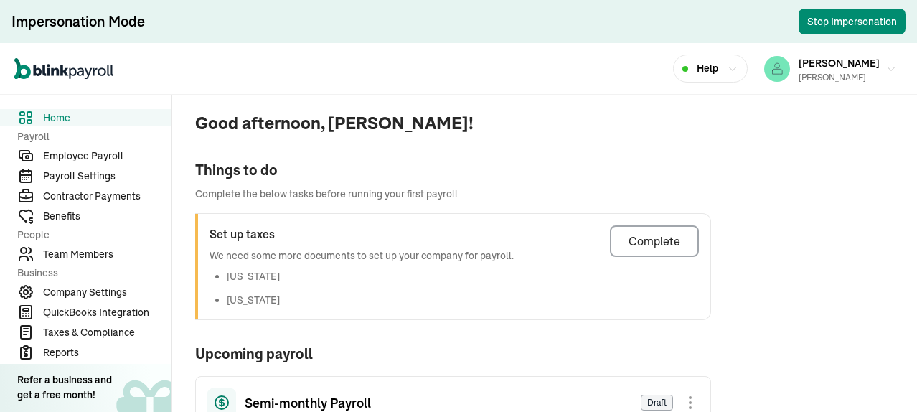
scroll to position [79, 0]
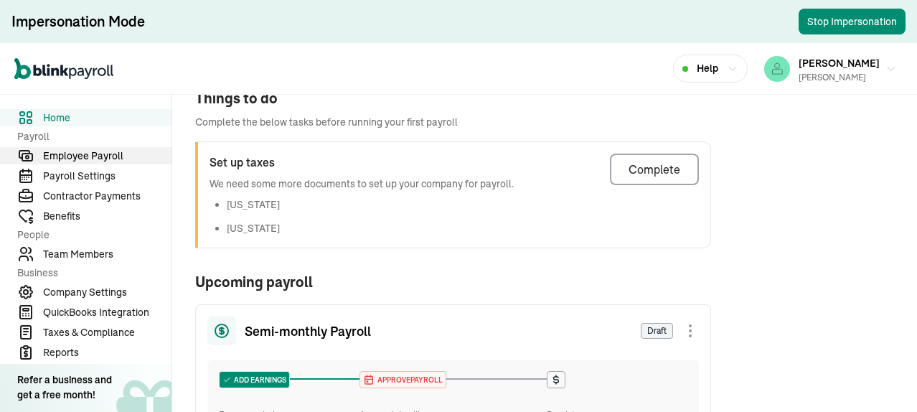
click at [80, 151] on span "Employee Payroll" at bounding box center [107, 155] width 128 height 15
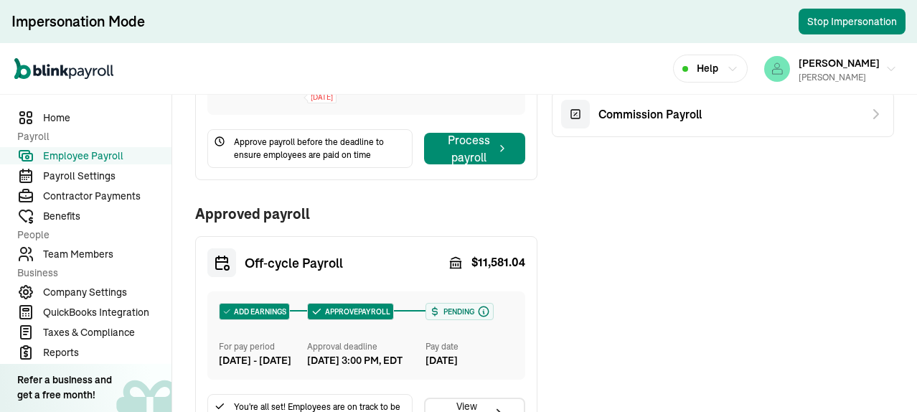
scroll to position [79, 0]
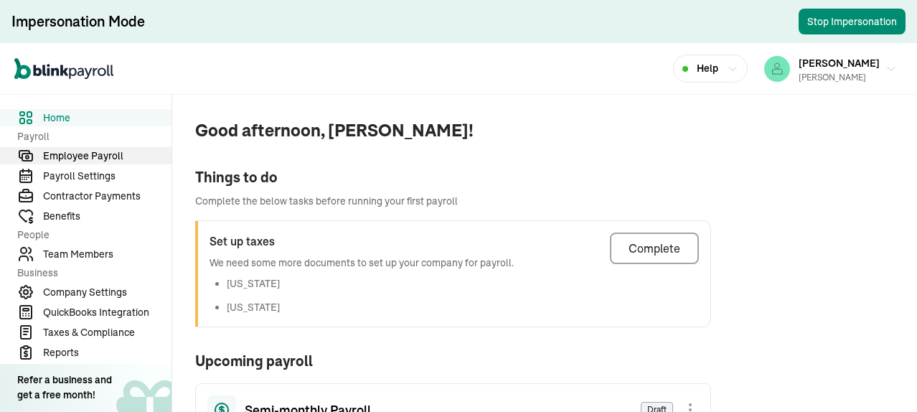
click at [90, 153] on span "Employee Payroll" at bounding box center [107, 155] width 128 height 15
click at [872, 70] on button "JEAN ROMANO Mark J. Krowiak" at bounding box center [830, 69] width 144 height 36
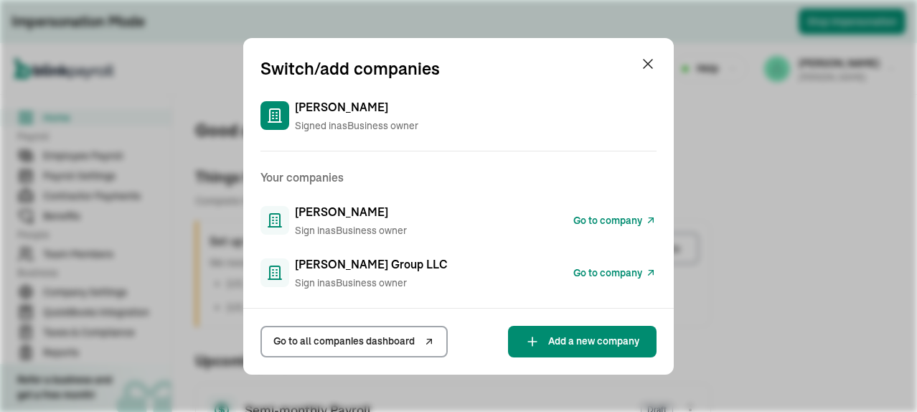
click at [350, 343] on span "Go to all companies dashboard" at bounding box center [343, 341] width 141 height 15
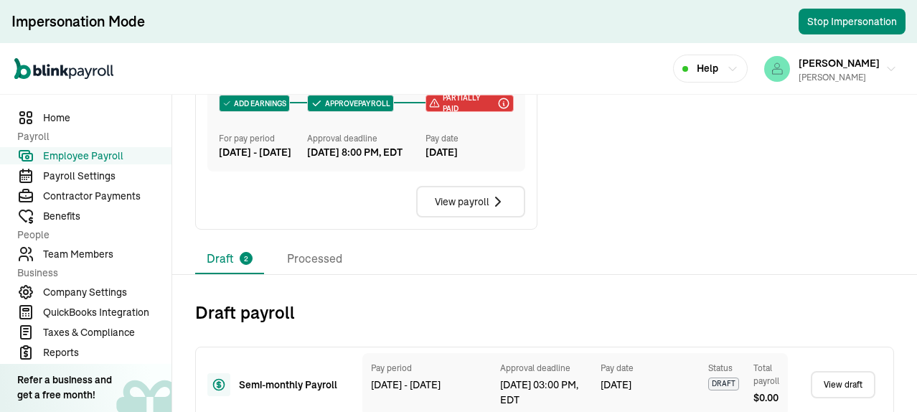
scroll to position [648, 0]
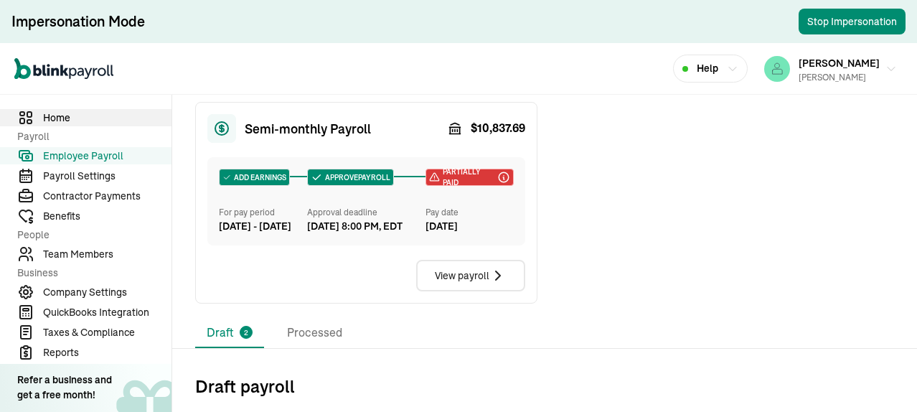
click at [67, 116] on span "Home" at bounding box center [107, 117] width 128 height 15
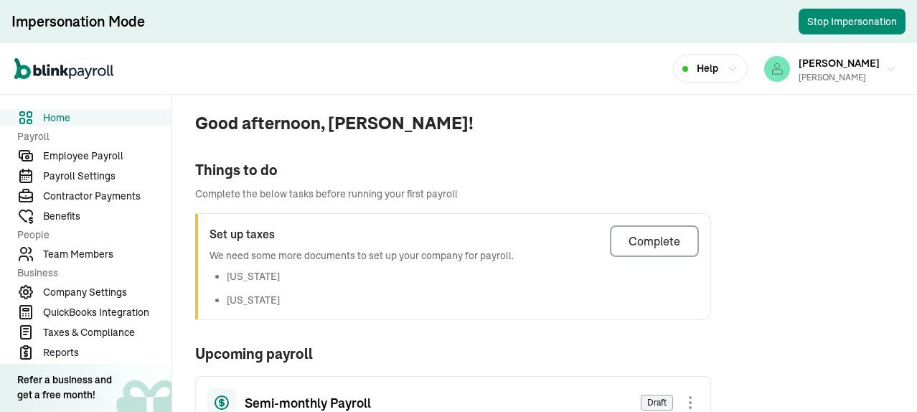
scroll to position [79, 0]
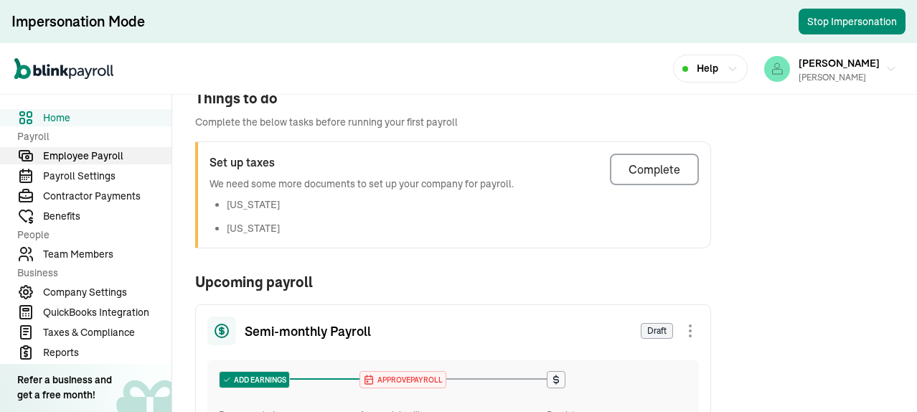
click at [80, 151] on span "Employee Payroll" at bounding box center [107, 155] width 128 height 15
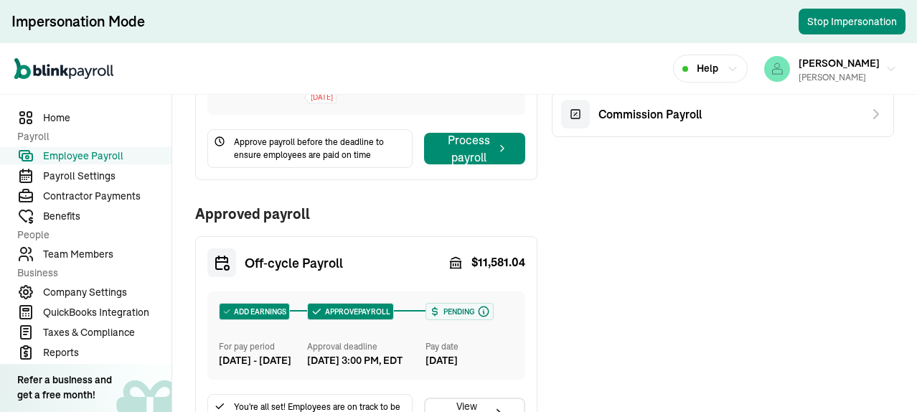
scroll to position [79, 0]
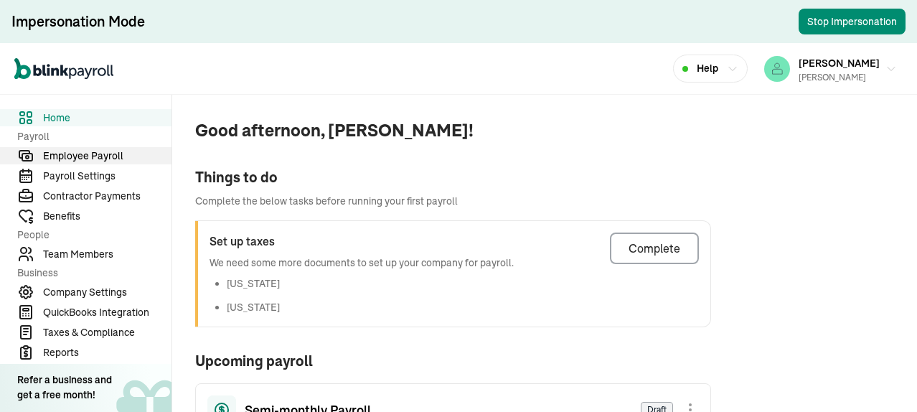
click at [90, 153] on span "Employee Payroll" at bounding box center [107, 155] width 128 height 15
click at [872, 70] on button "JEAN ROMANO Mark J. Krowiak" at bounding box center [830, 69] width 144 height 36
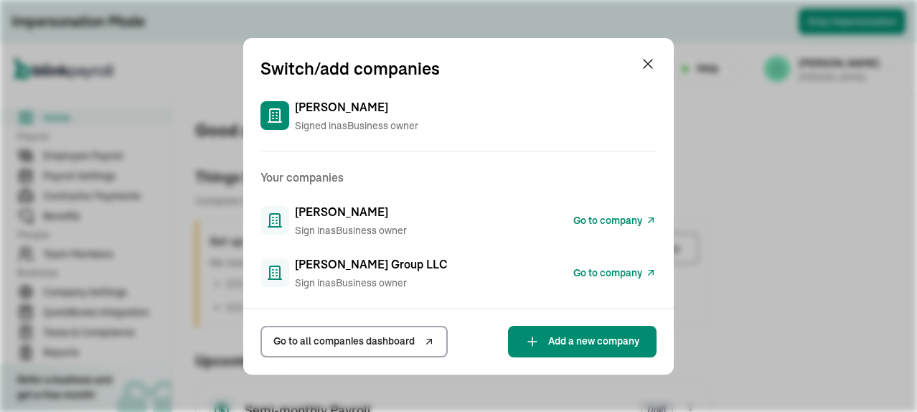
click at [350, 343] on span "Go to all companies dashboard" at bounding box center [343, 341] width 141 height 15
